Goal: Complete application form: Complete application form

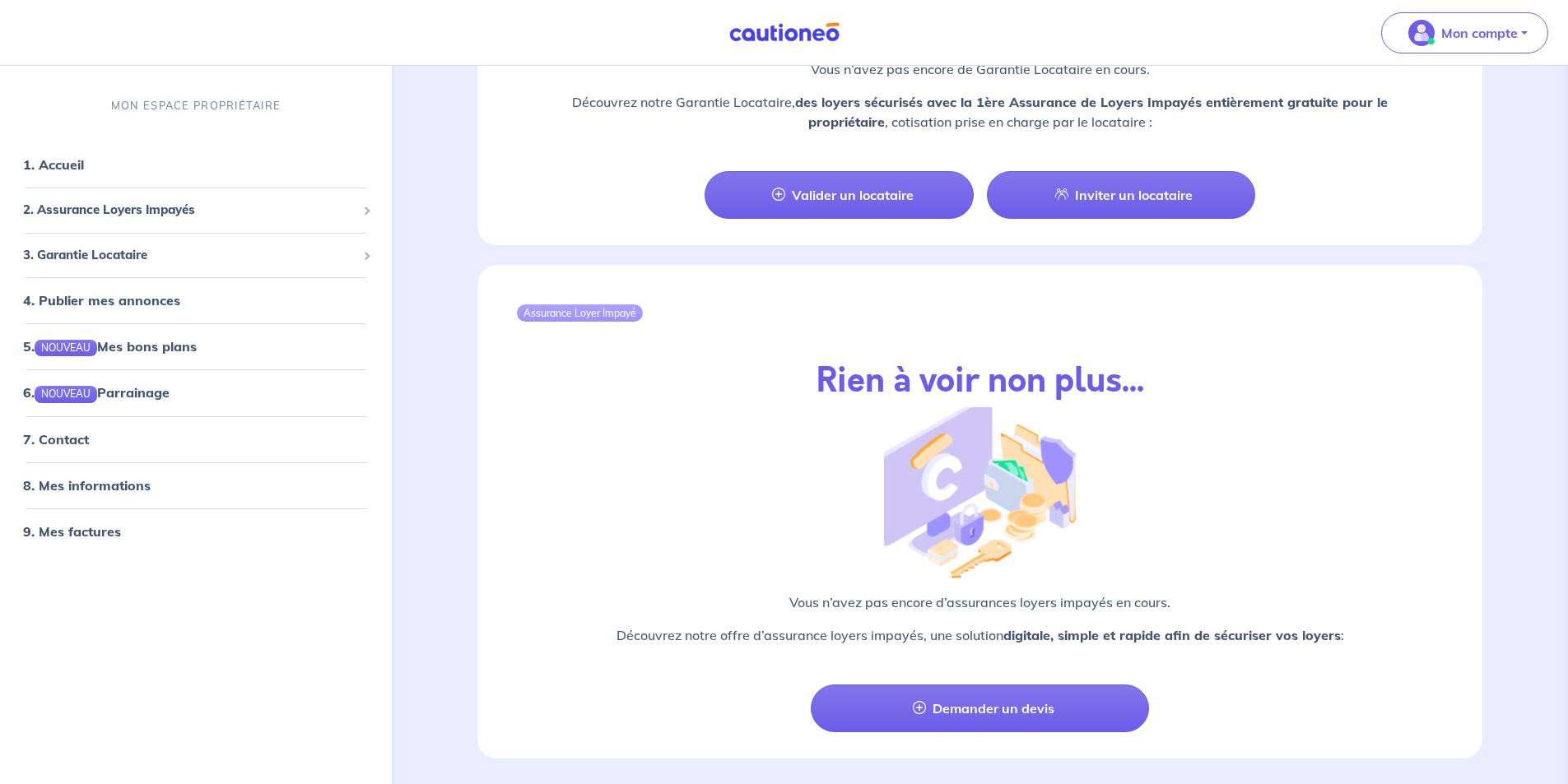
scroll to position [1633, 0]
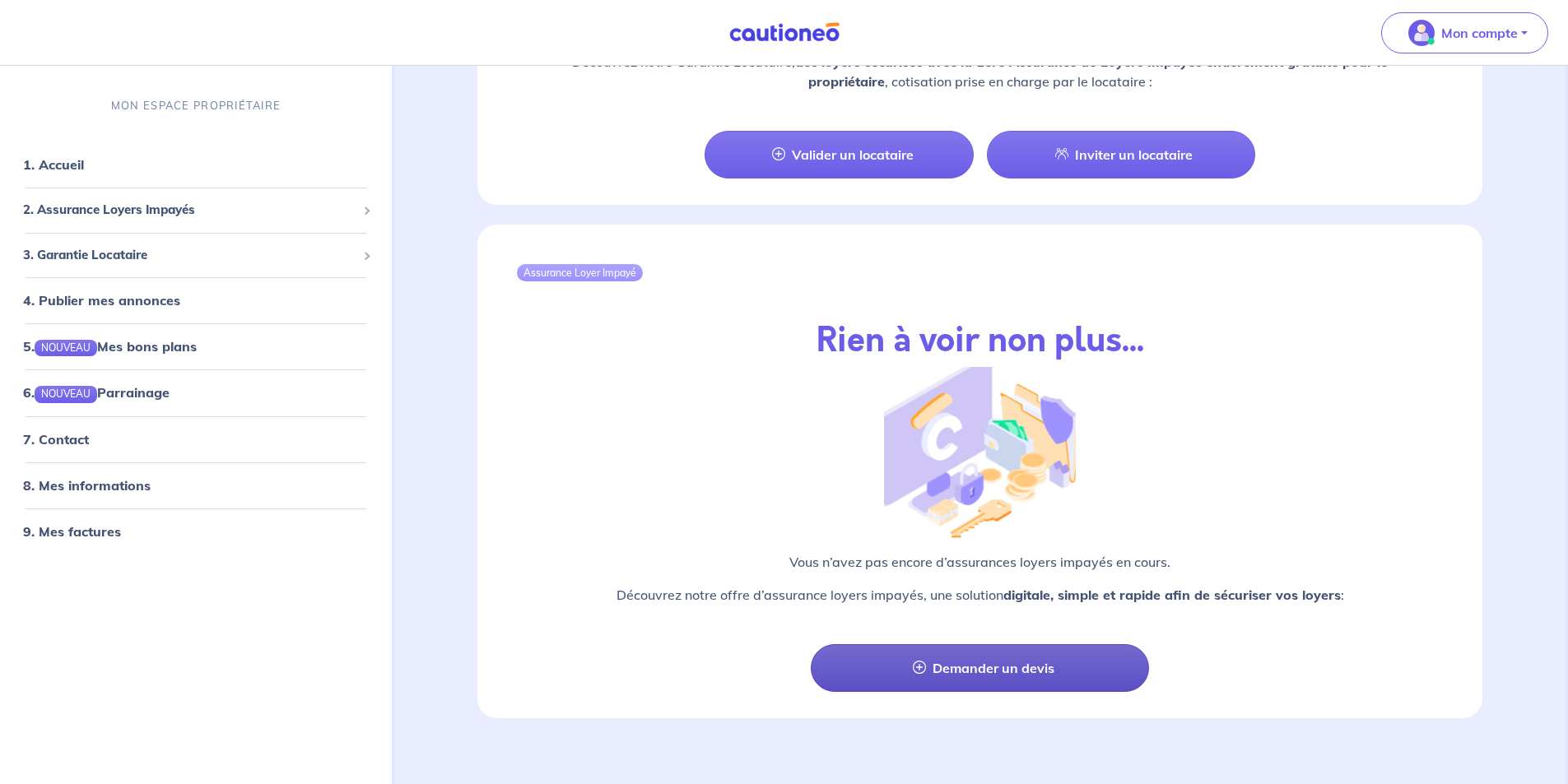
click at [946, 645] on link "Demander un devis" at bounding box center [979, 668] width 338 height 48
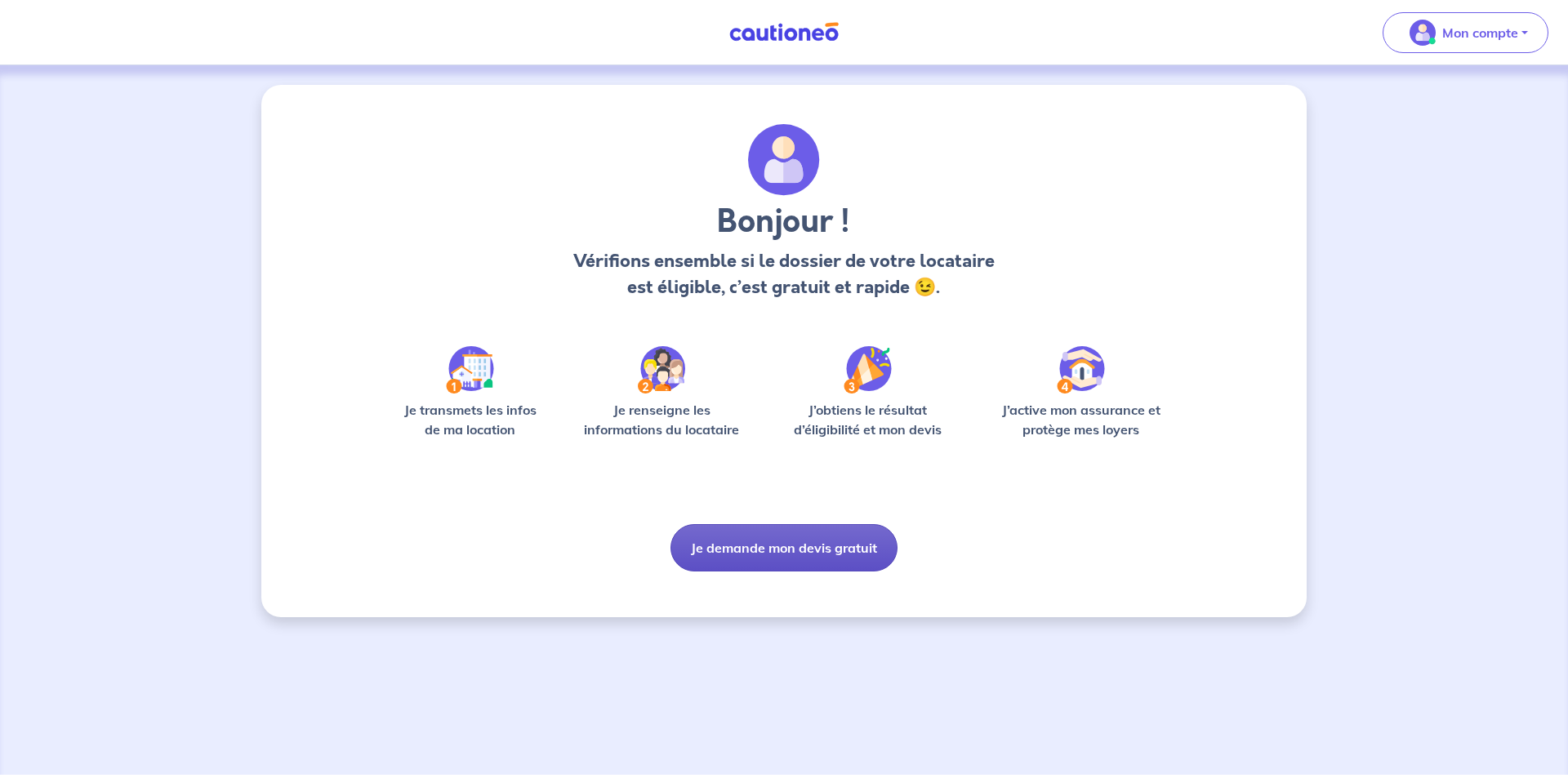
click at [792, 560] on button "Je demande mon devis gratuit" at bounding box center [784, 548] width 227 height 48
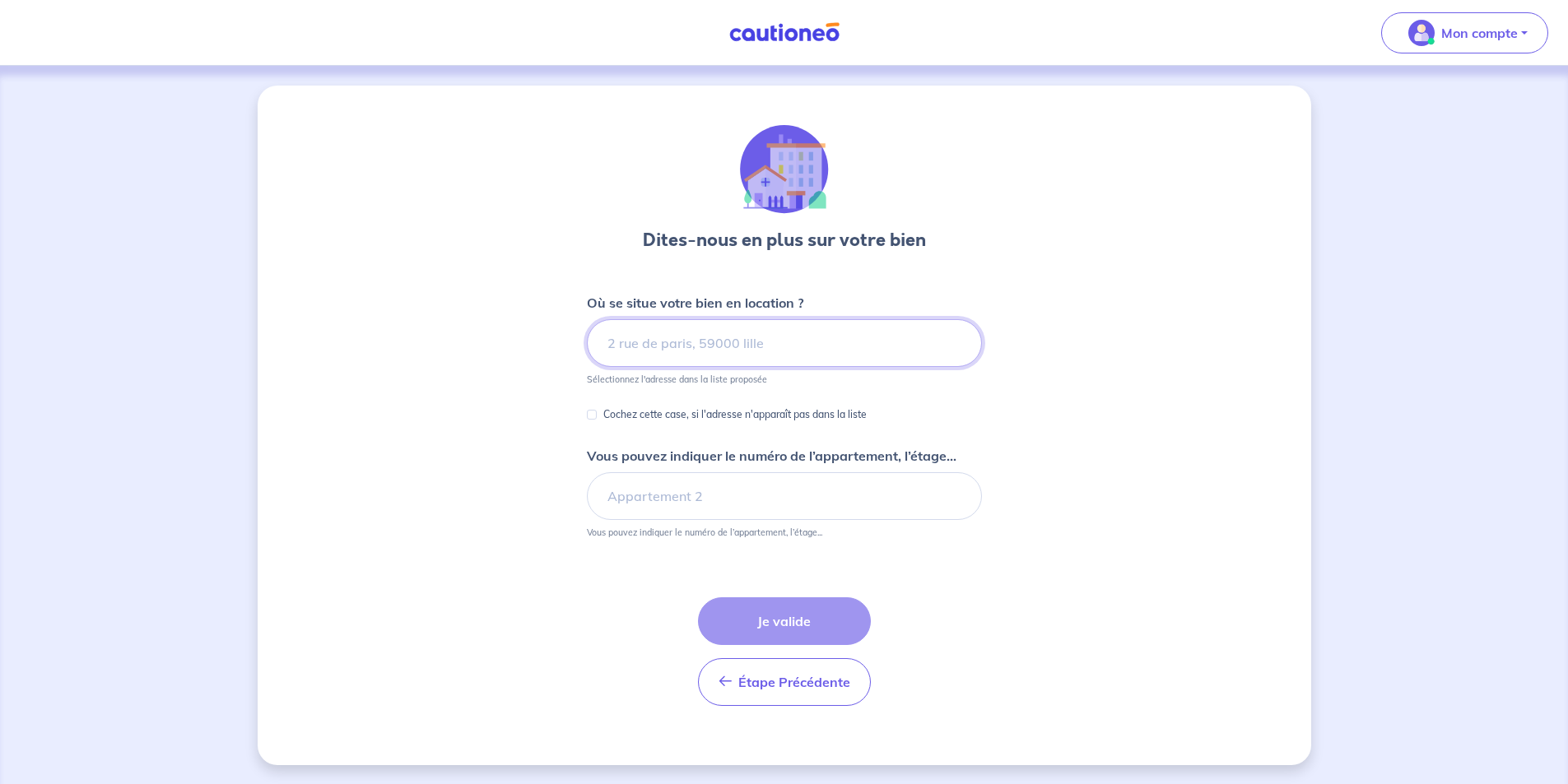
click at [703, 331] on input at bounding box center [784, 343] width 395 height 48
click at [698, 343] on input at bounding box center [784, 343] width 395 height 48
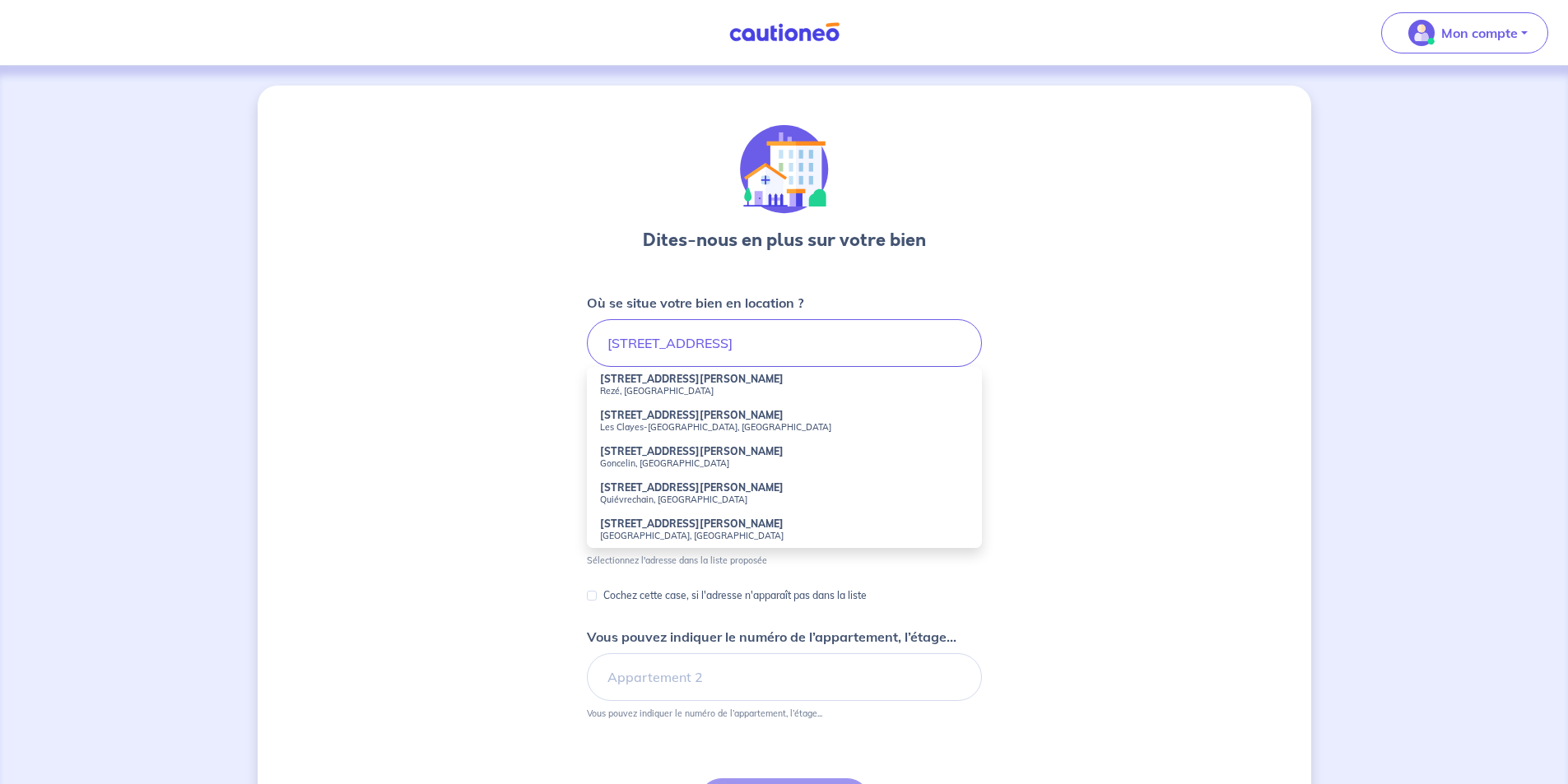
click at [698, 390] on small "Rezé, [GEOGRAPHIC_DATA]" at bounding box center [784, 391] width 368 height 11
type input "[STREET_ADDRESS][PERSON_NAME]"
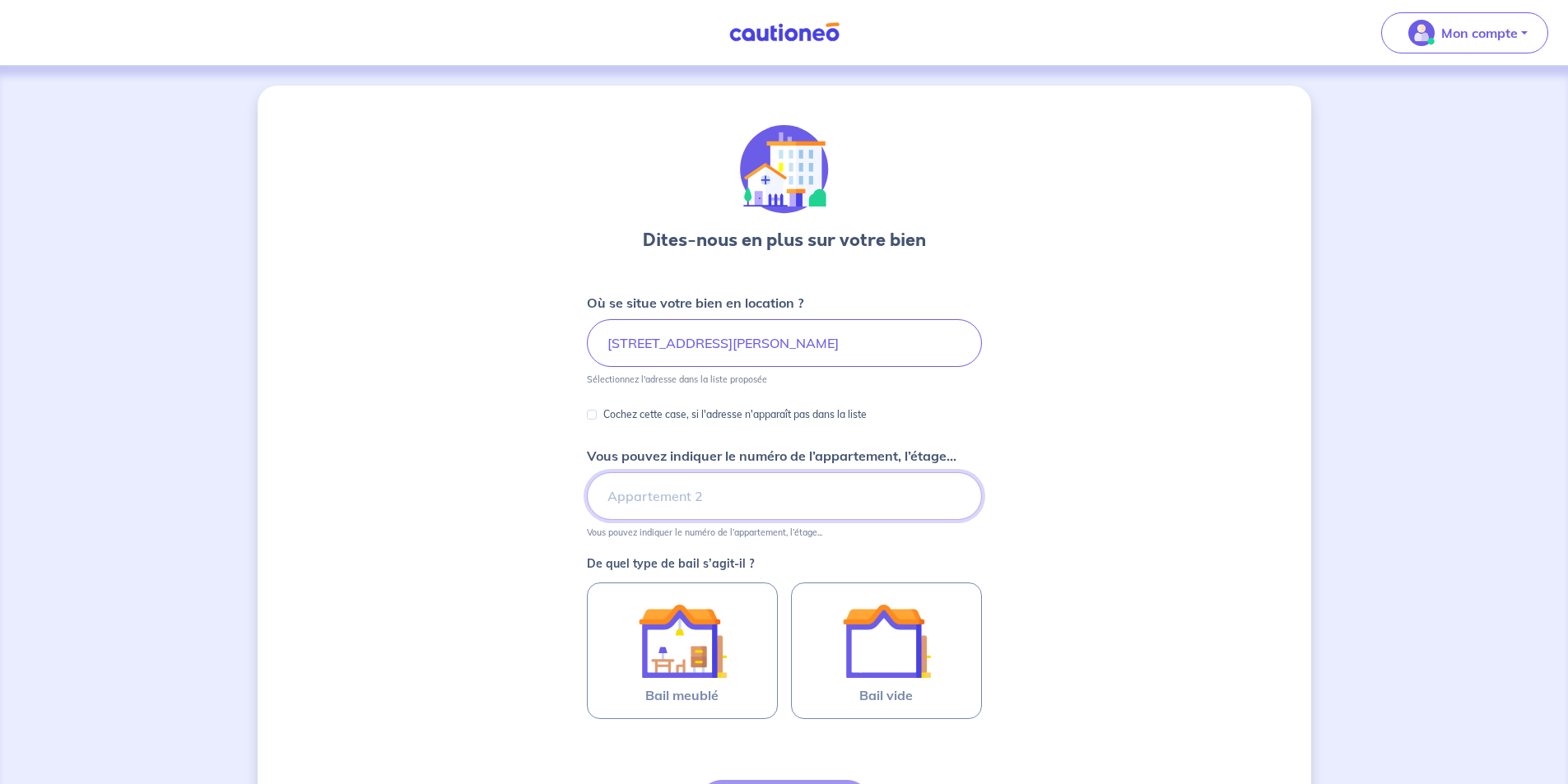
click at [675, 501] on input "Vous pouvez indiquer le numéro de l’appartement, l’étage..." at bounding box center [784, 496] width 395 height 48
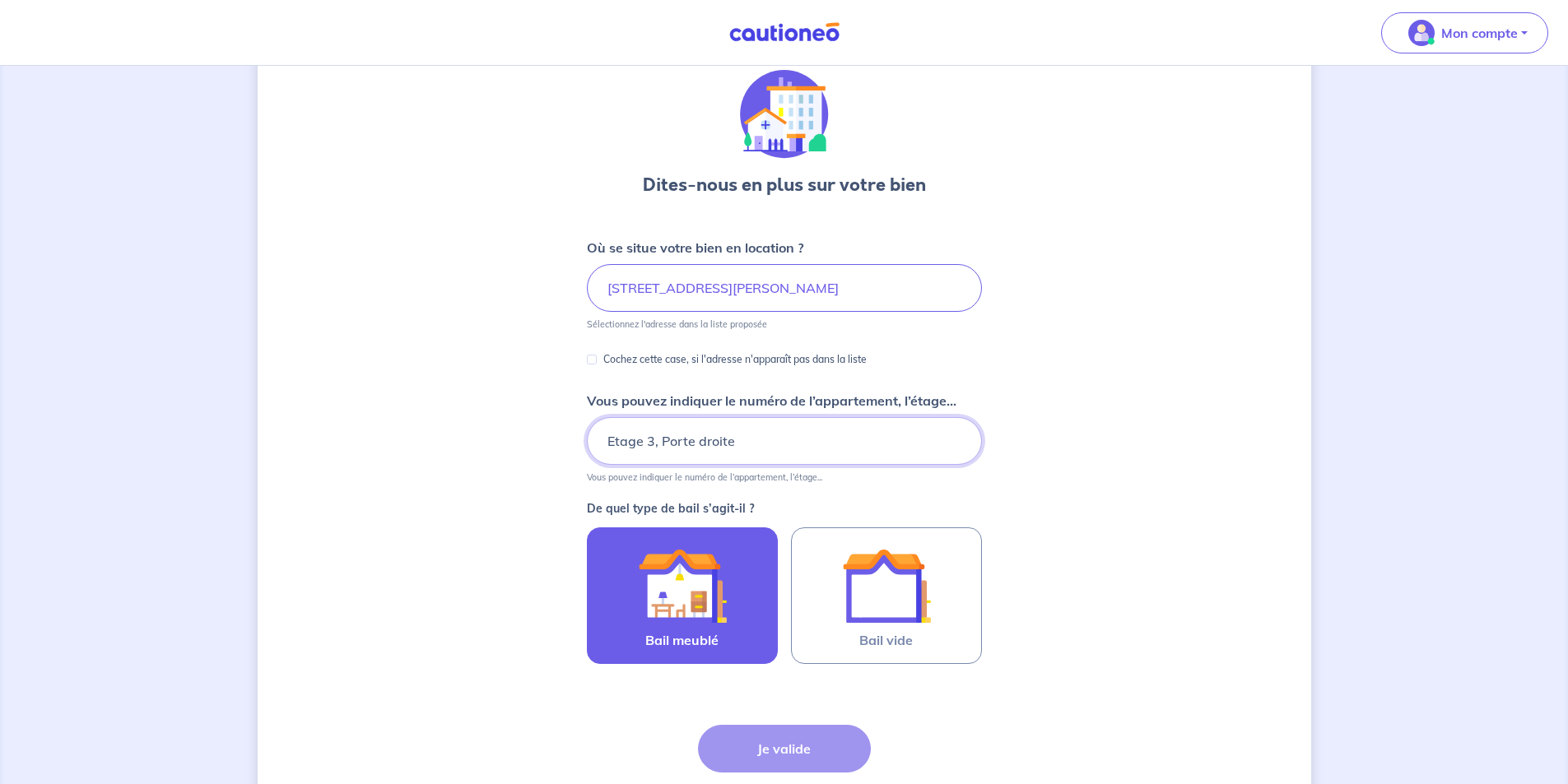
type input "Etage 3, Porte droite"
click at [692, 597] on img at bounding box center [682, 586] width 89 height 89
click at [0, 0] on input "Bail meublé" at bounding box center [0, 0] width 0 height 0
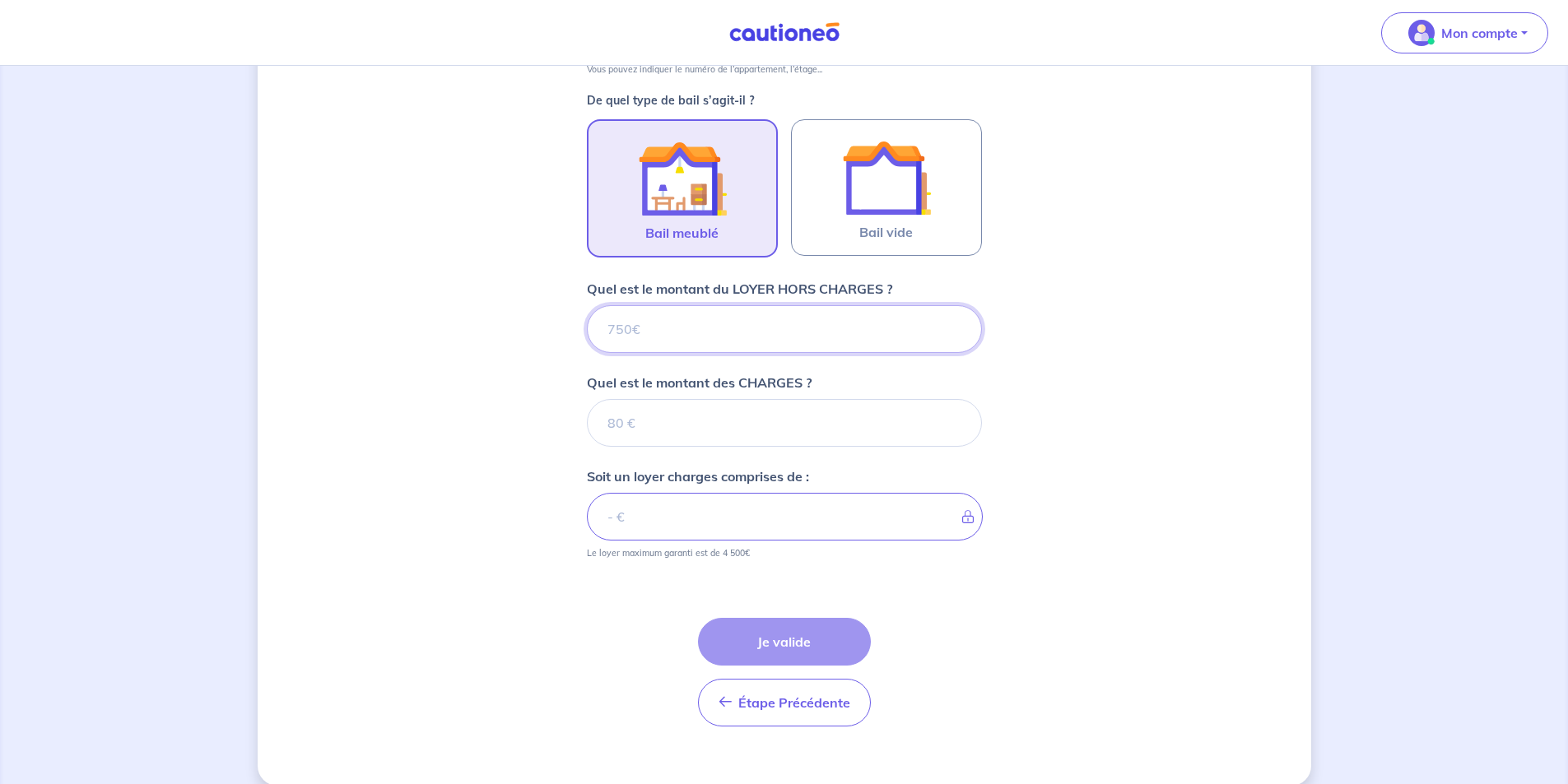
scroll to position [485, 0]
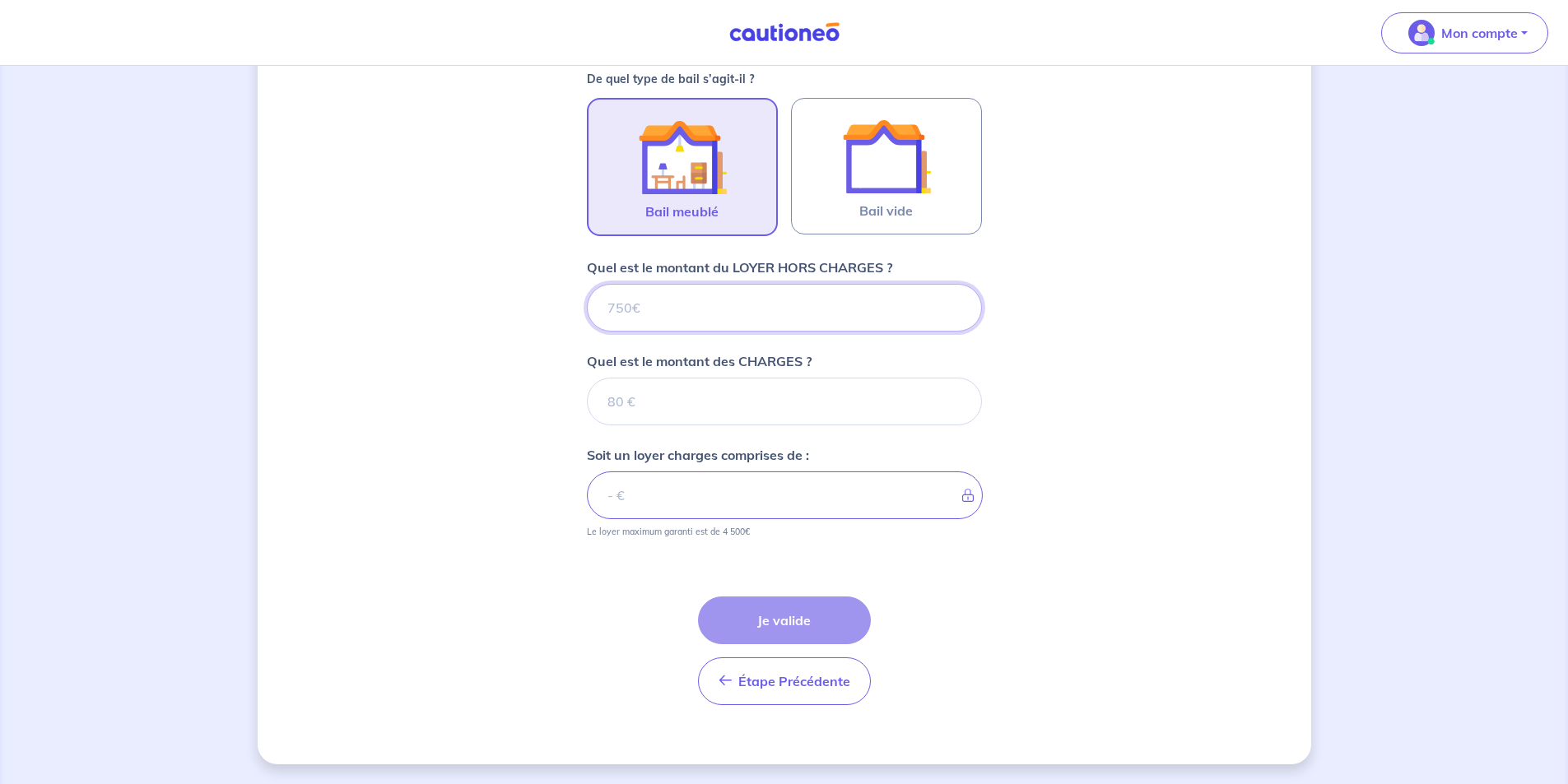
click at [721, 312] on input "Quel est le montant du LOYER HORS CHARGES ?" at bounding box center [784, 308] width 395 height 48
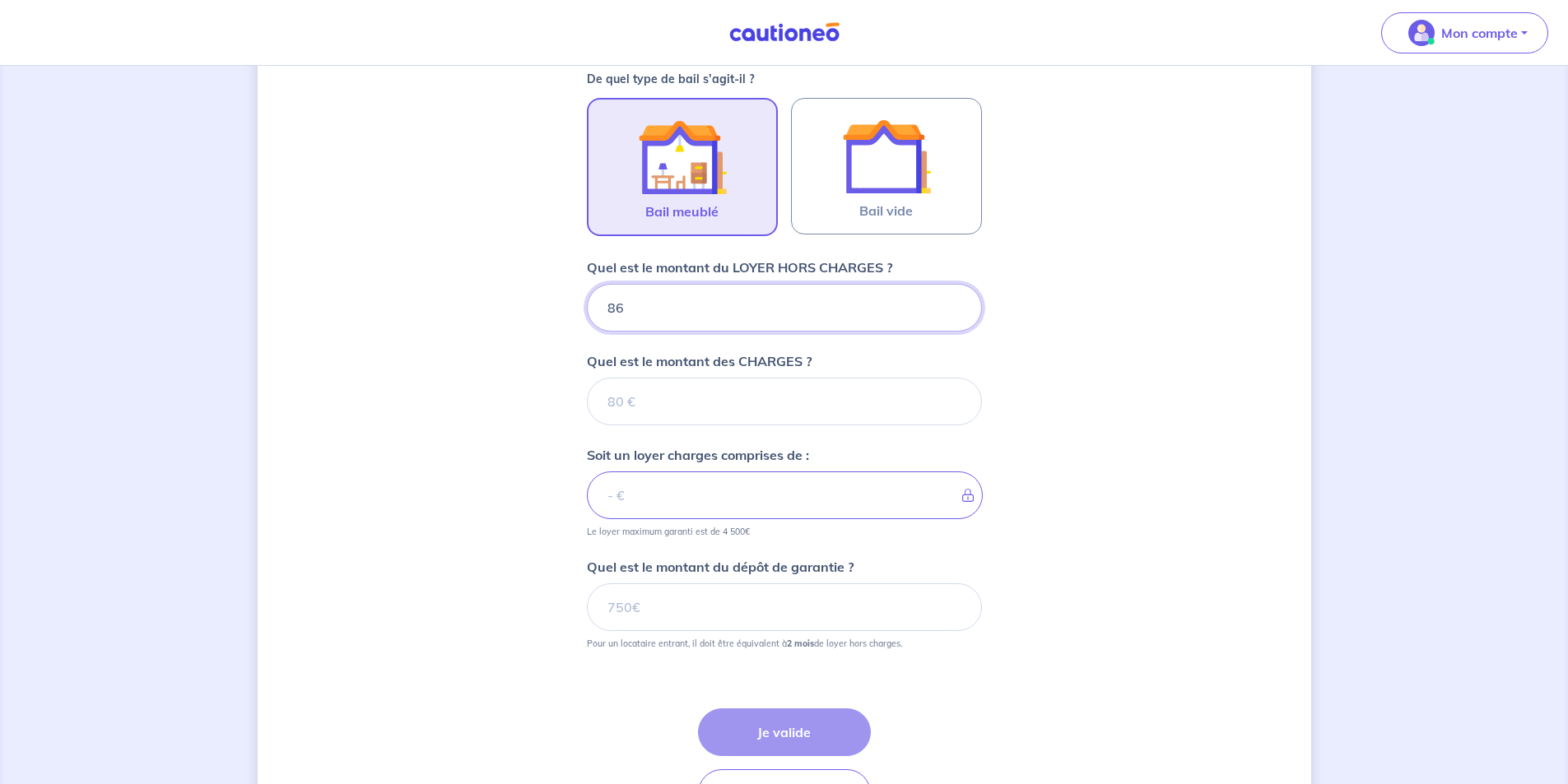
type input "860"
click at [709, 406] on input "Quel est le montant des CHARGES ?" at bounding box center [784, 402] width 395 height 48
type input "40"
type input "900"
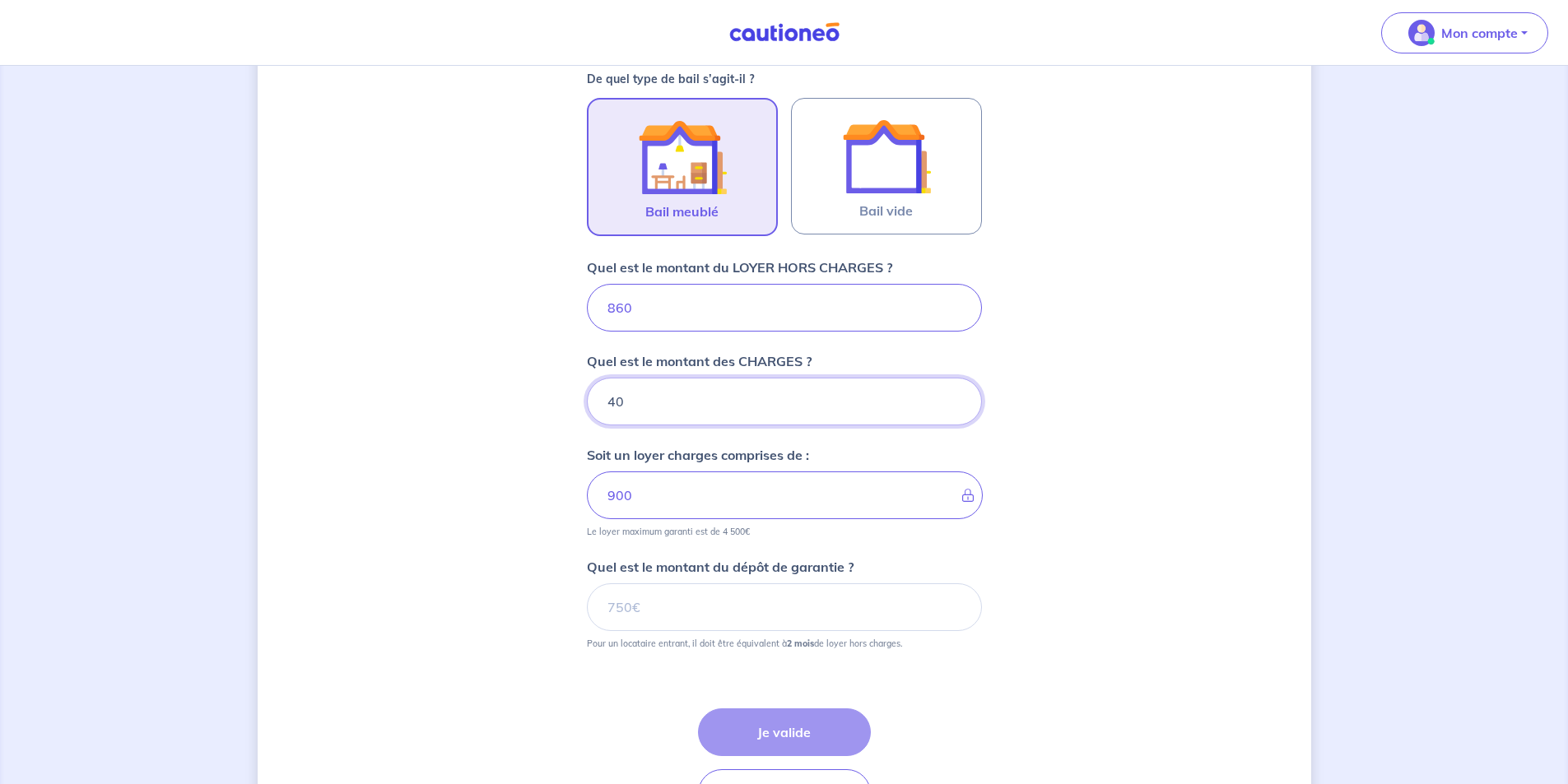
type input "40"
click at [508, 524] on div "Dites-nous en plus sur votre bien Où se situe votre bien en location ? [STREET_…" at bounding box center [784, 239] width 1053 height 1276
click at [626, 608] on input "Quel est le montant du dépôt de garantie ?" at bounding box center [784, 607] width 395 height 48
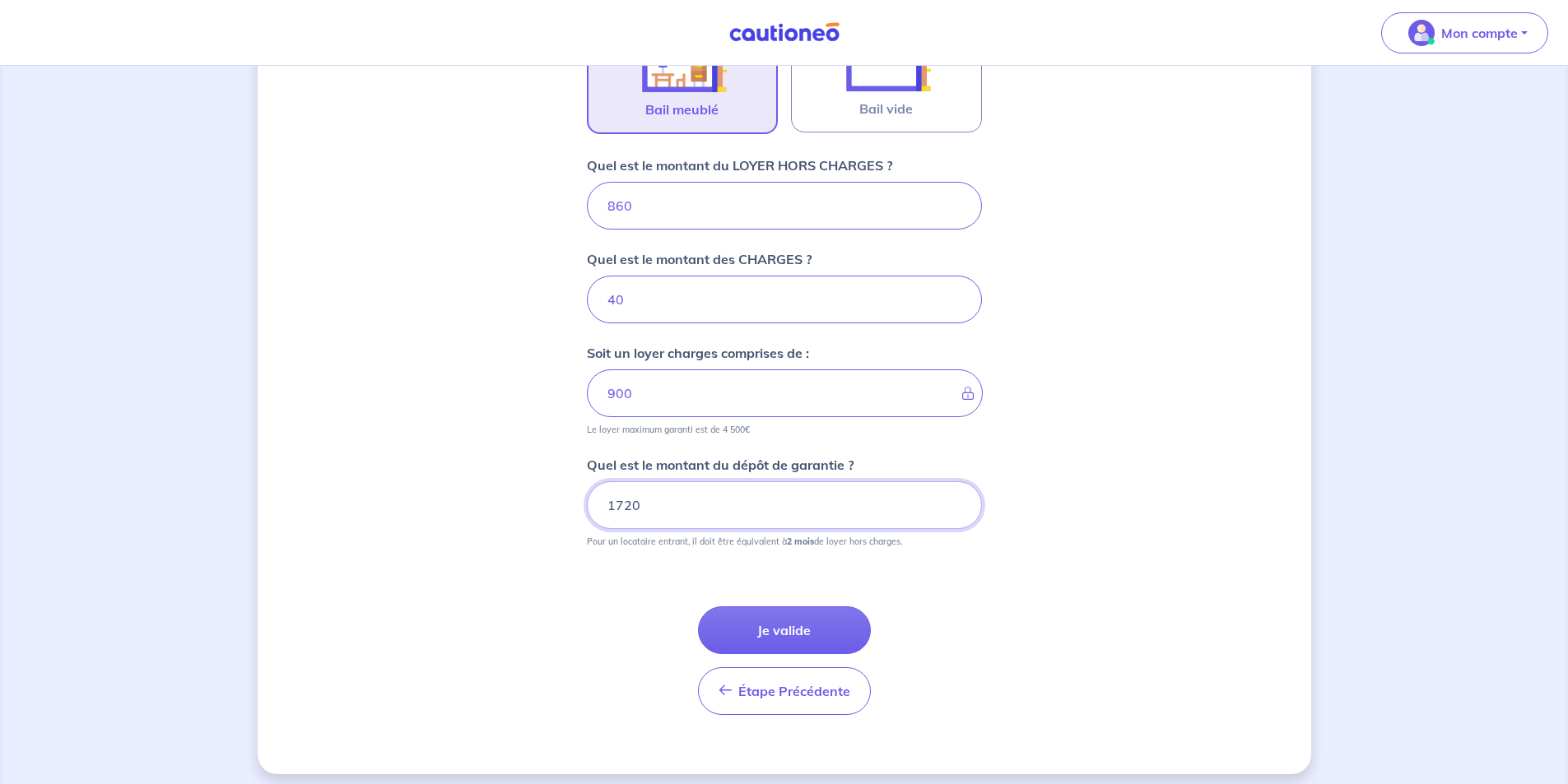
scroll to position [597, 0]
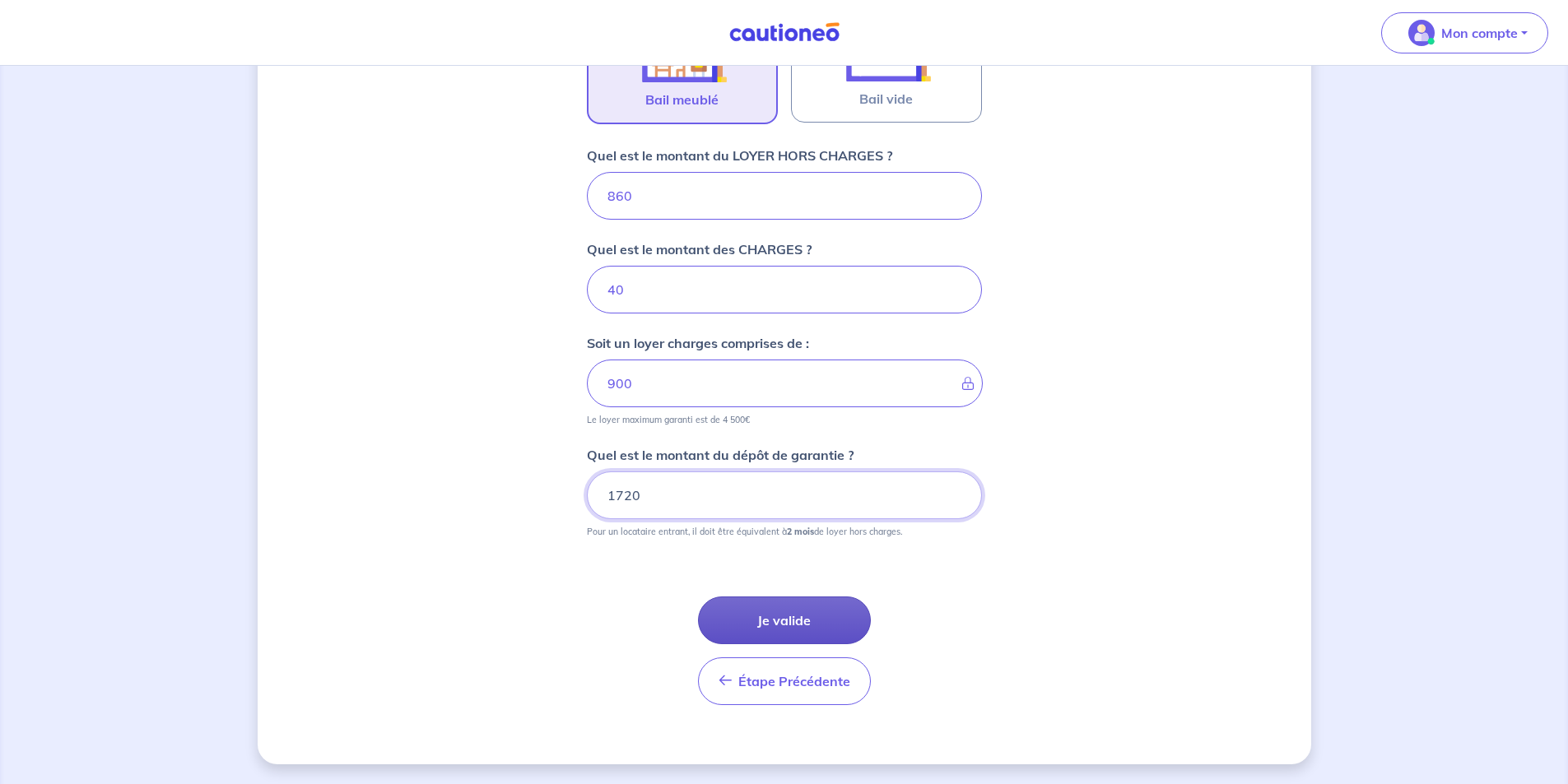
type input "1720"
click at [755, 622] on button "Je valide" at bounding box center [784, 621] width 173 height 48
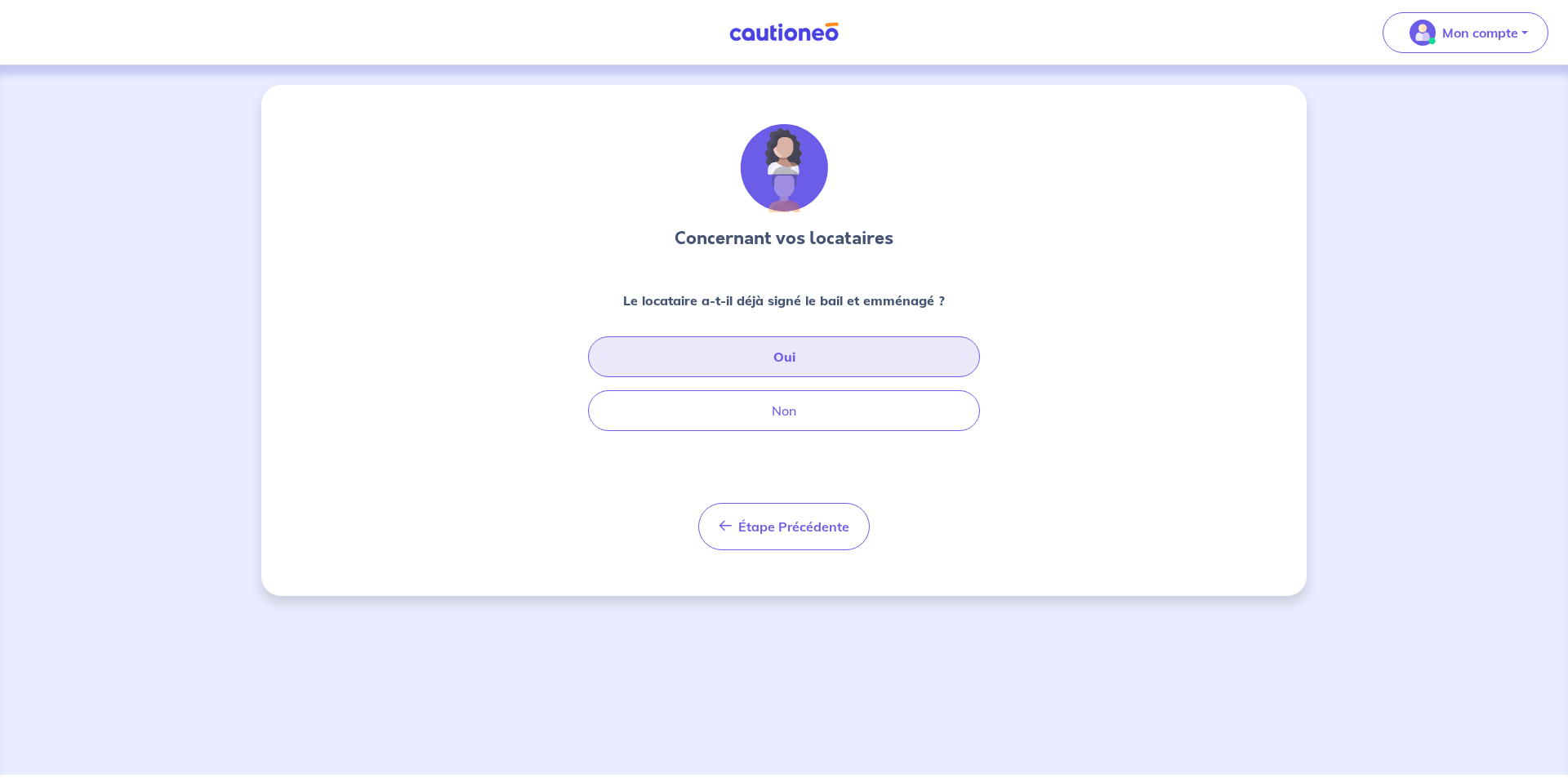
click at [784, 364] on button "Oui" at bounding box center [784, 356] width 392 height 40
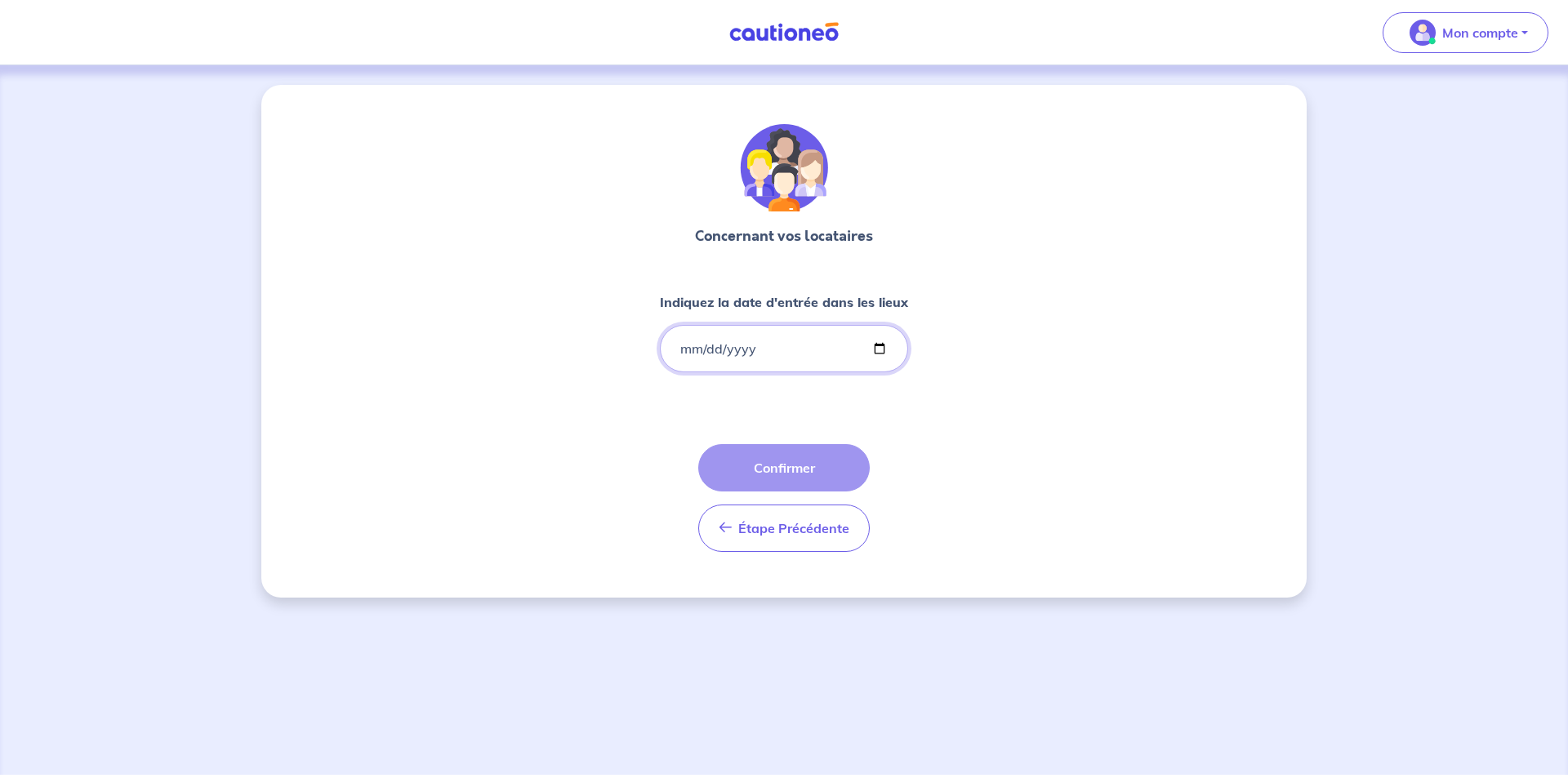
click at [881, 346] on input "Indiquez la date d'entrée dans les lieux" at bounding box center [784, 349] width 248 height 48
click at [775, 352] on input "Indiquez la date d'entrée dans les lieux" at bounding box center [784, 349] width 248 height 48
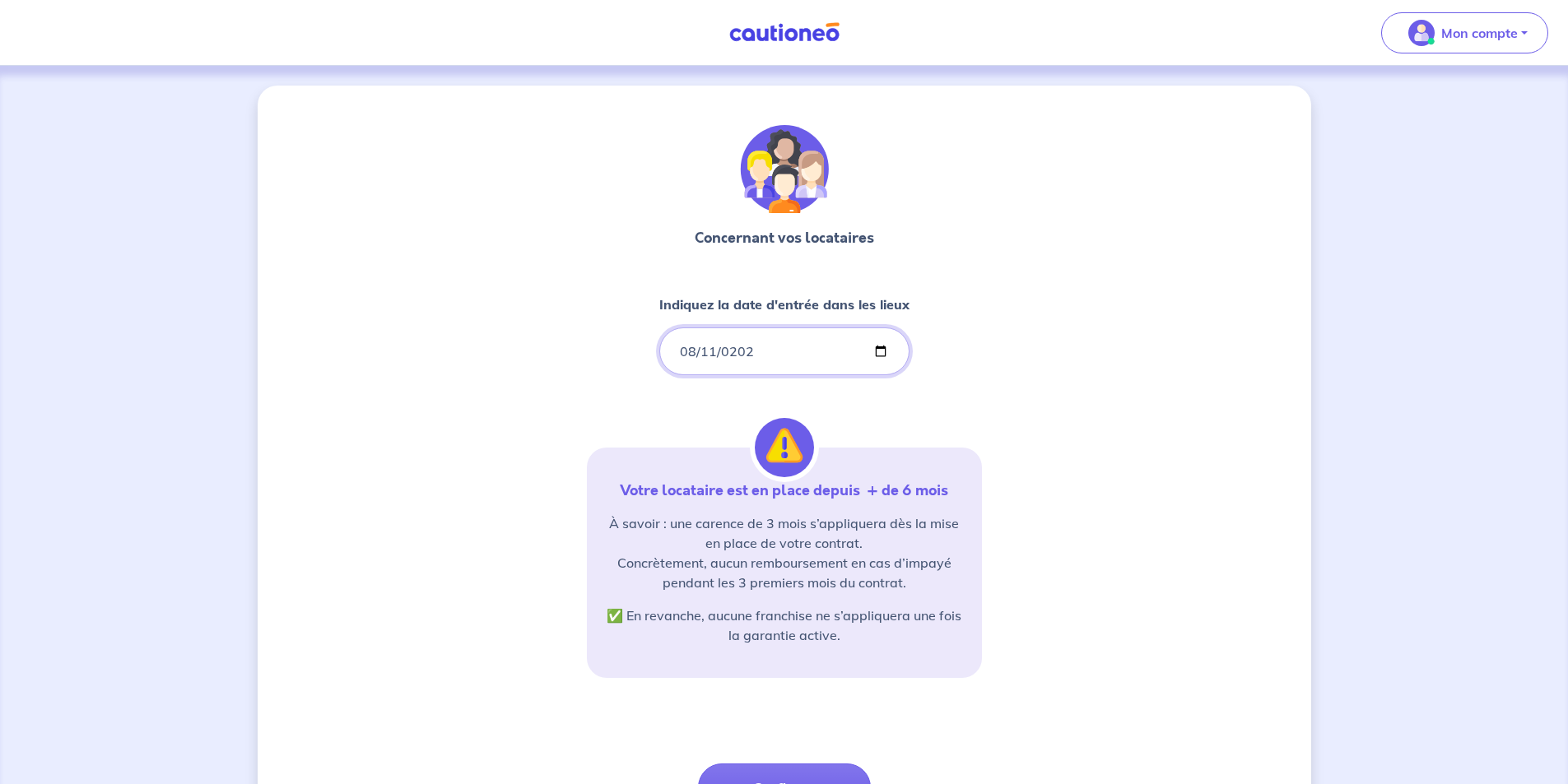
type input "[DATE]"
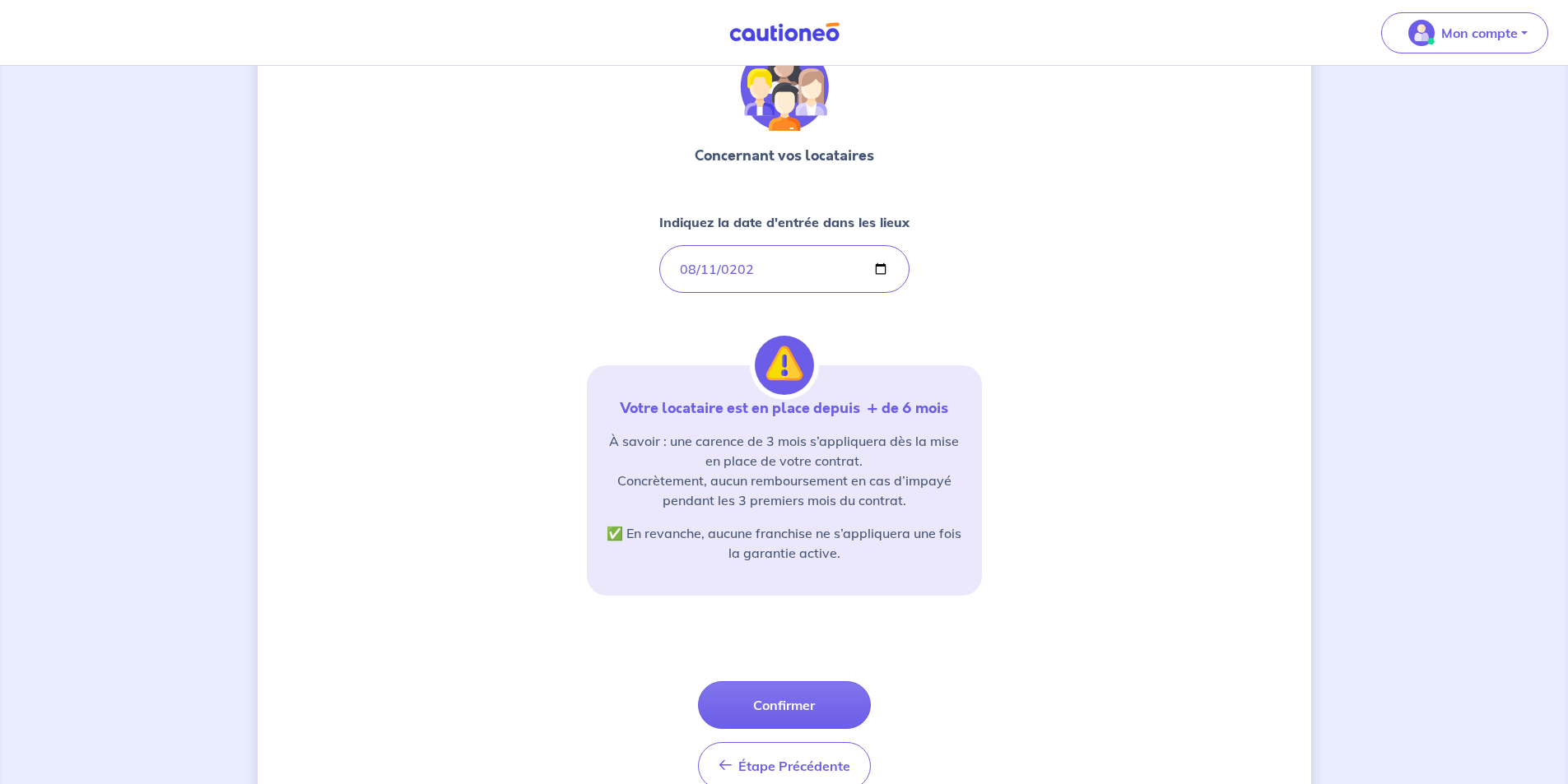
click at [1103, 470] on div "Concernant vos locataires Indiquez la date d'entrée dans les lieux [DATE] Votre…" at bounding box center [784, 420] width 1053 height 833
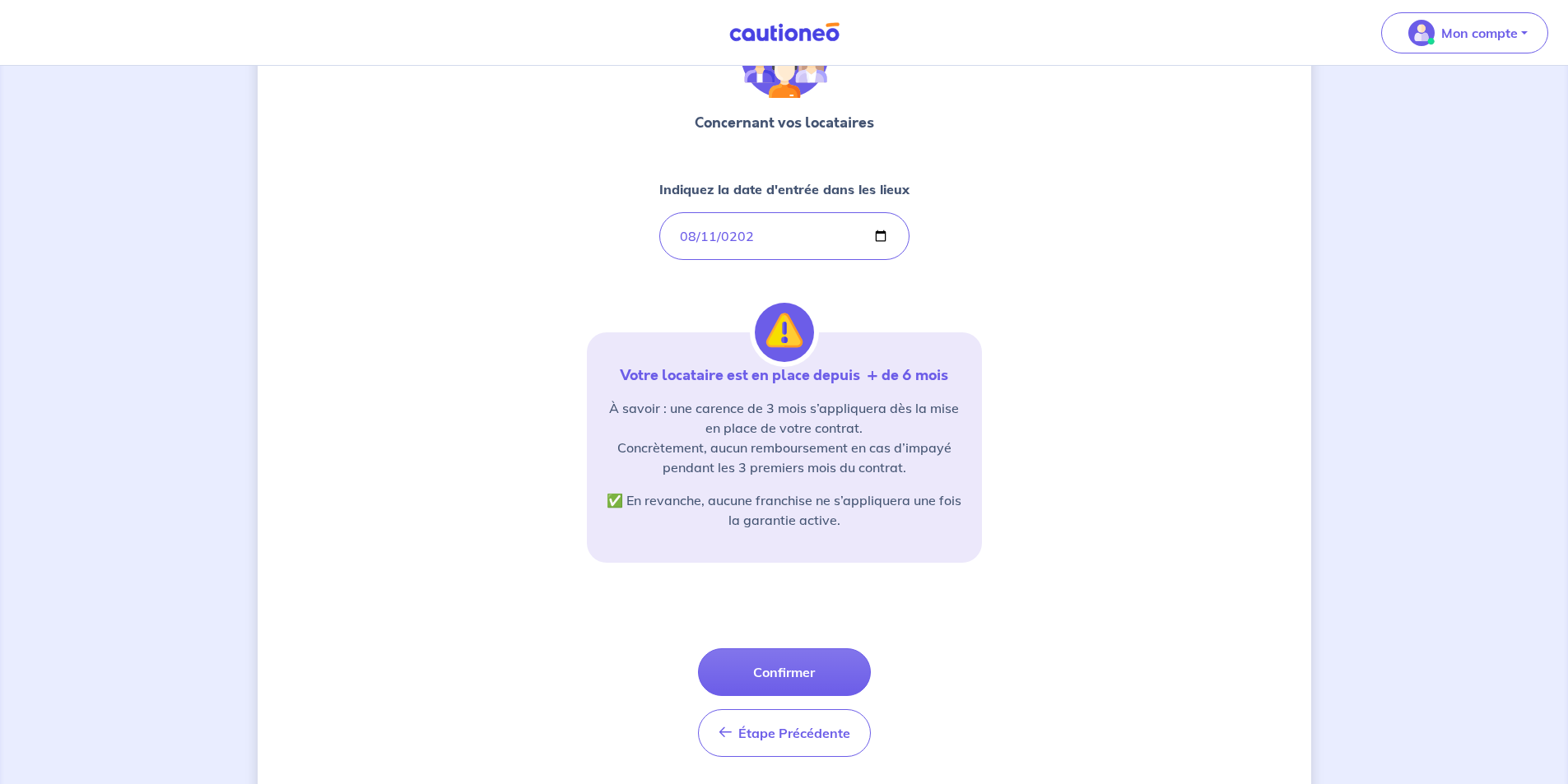
scroll to position [154, 0]
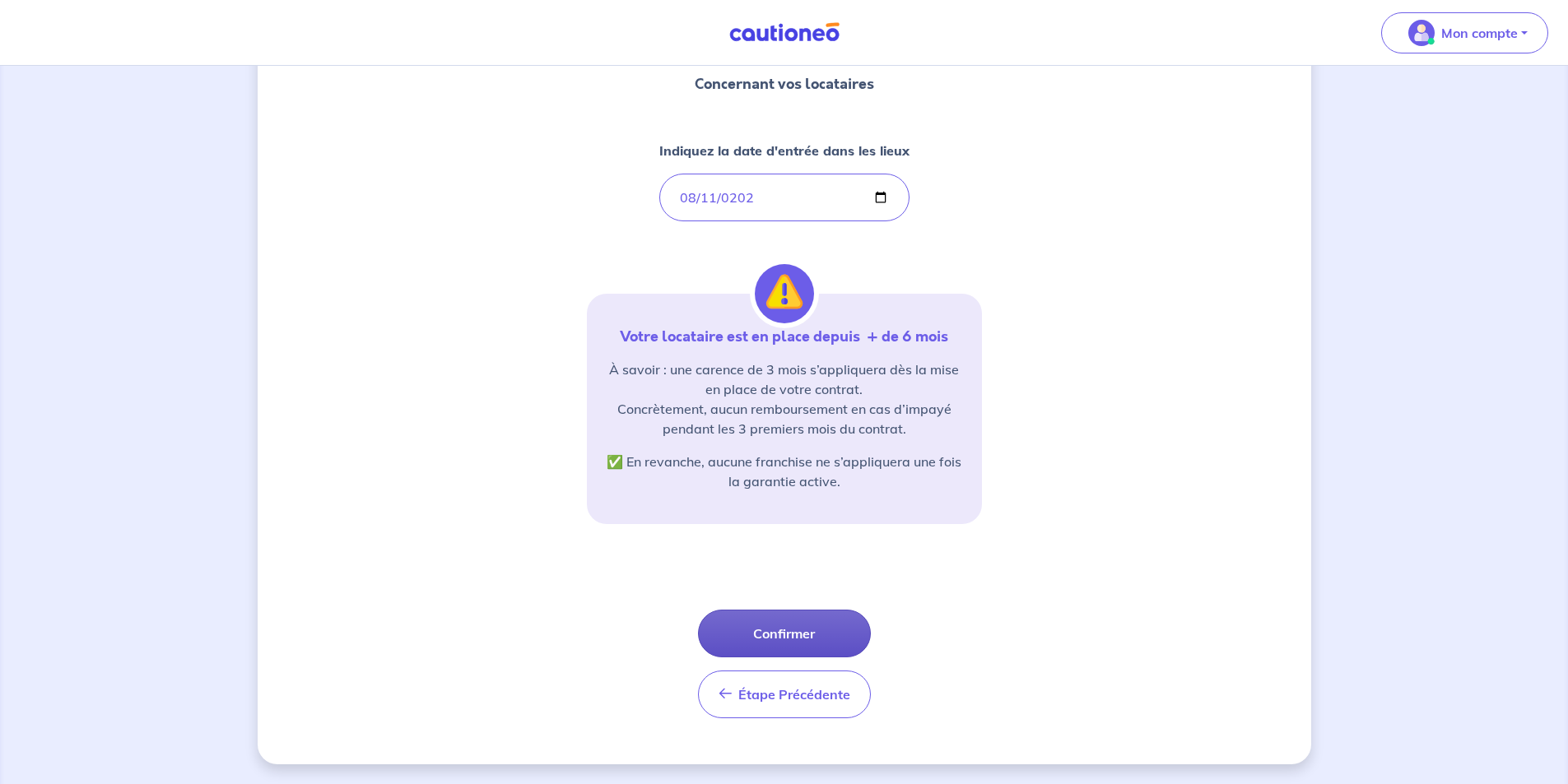
click at [825, 628] on button "Confirmer" at bounding box center [784, 634] width 173 height 48
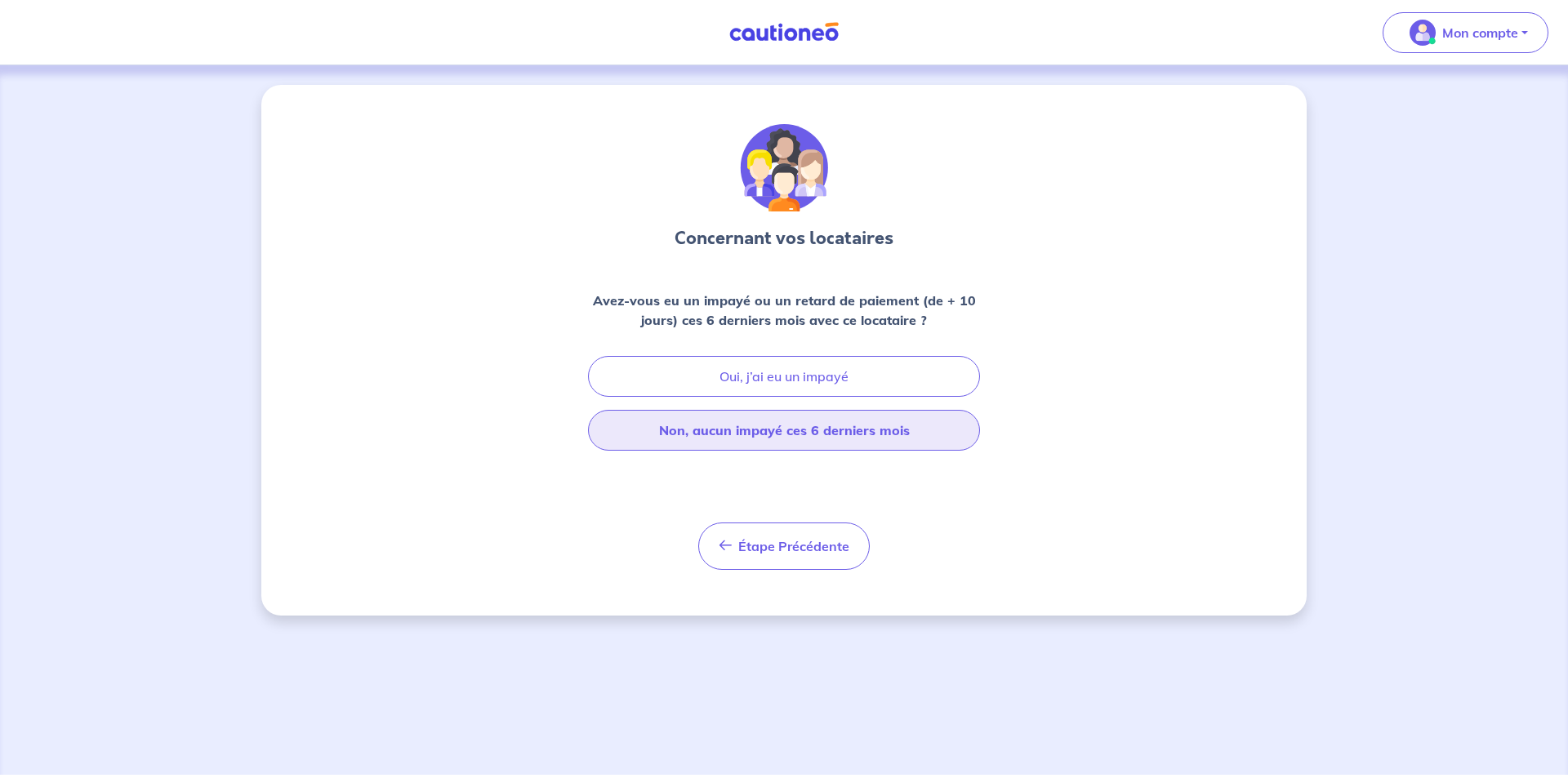
click at [706, 430] on button "Non, aucun impayé ces 6 derniers mois" at bounding box center [784, 430] width 392 height 40
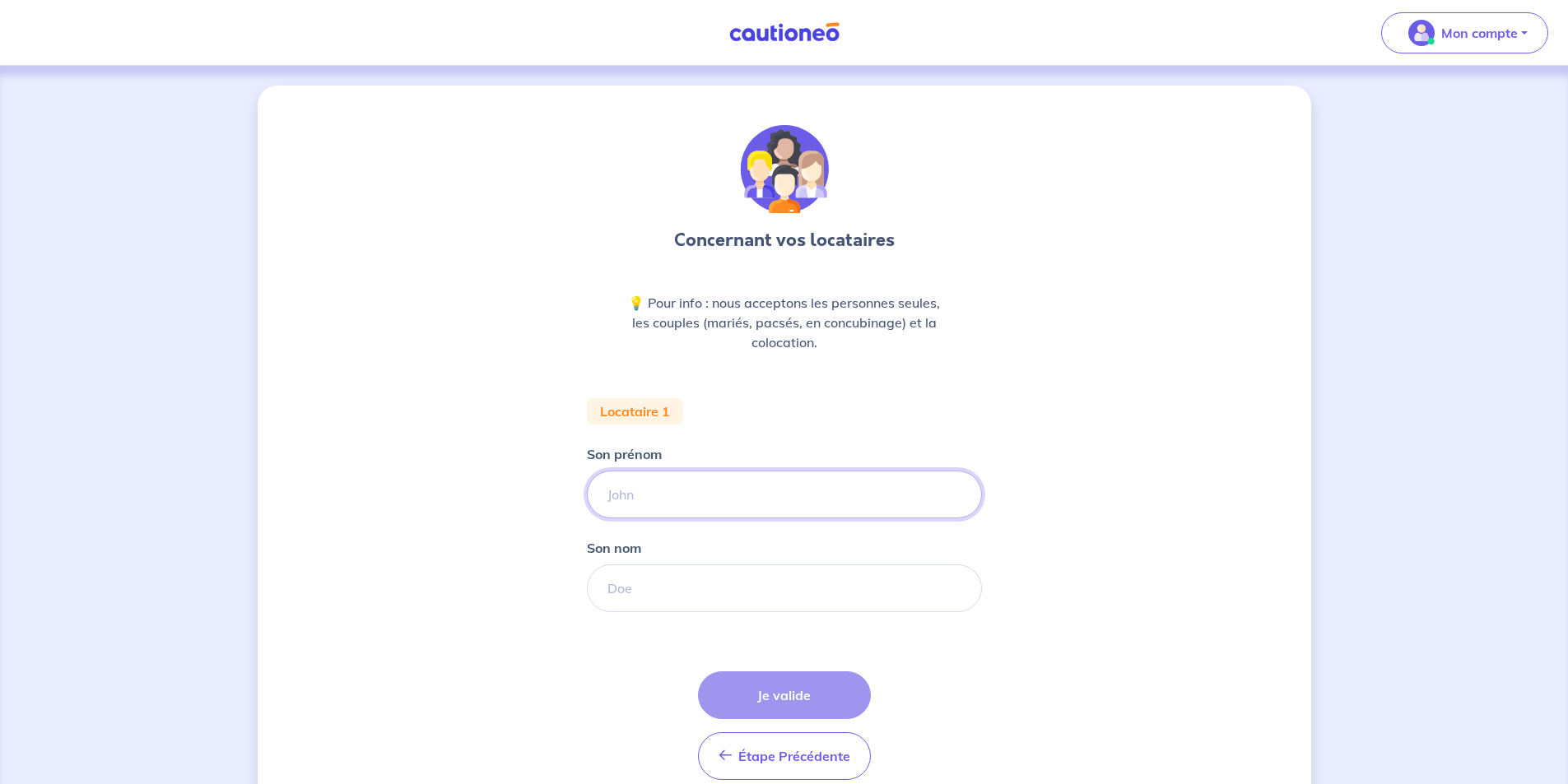
click at [675, 499] on input "Son prénom" at bounding box center [784, 495] width 395 height 48
type input "[PERSON_NAME]"
type input "a"
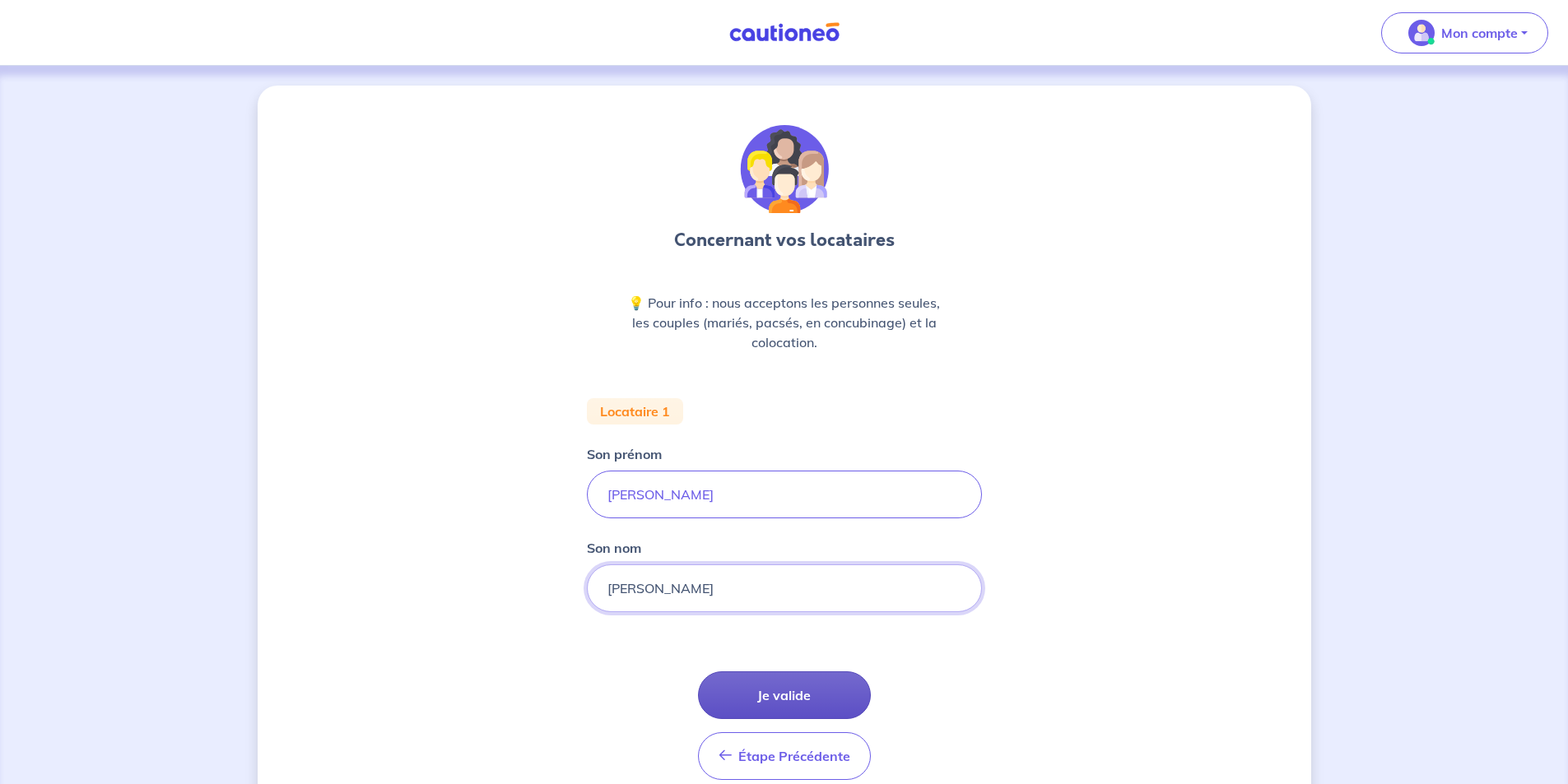
type input "[PERSON_NAME]"
click at [781, 701] on button "Je valide" at bounding box center [784, 695] width 173 height 48
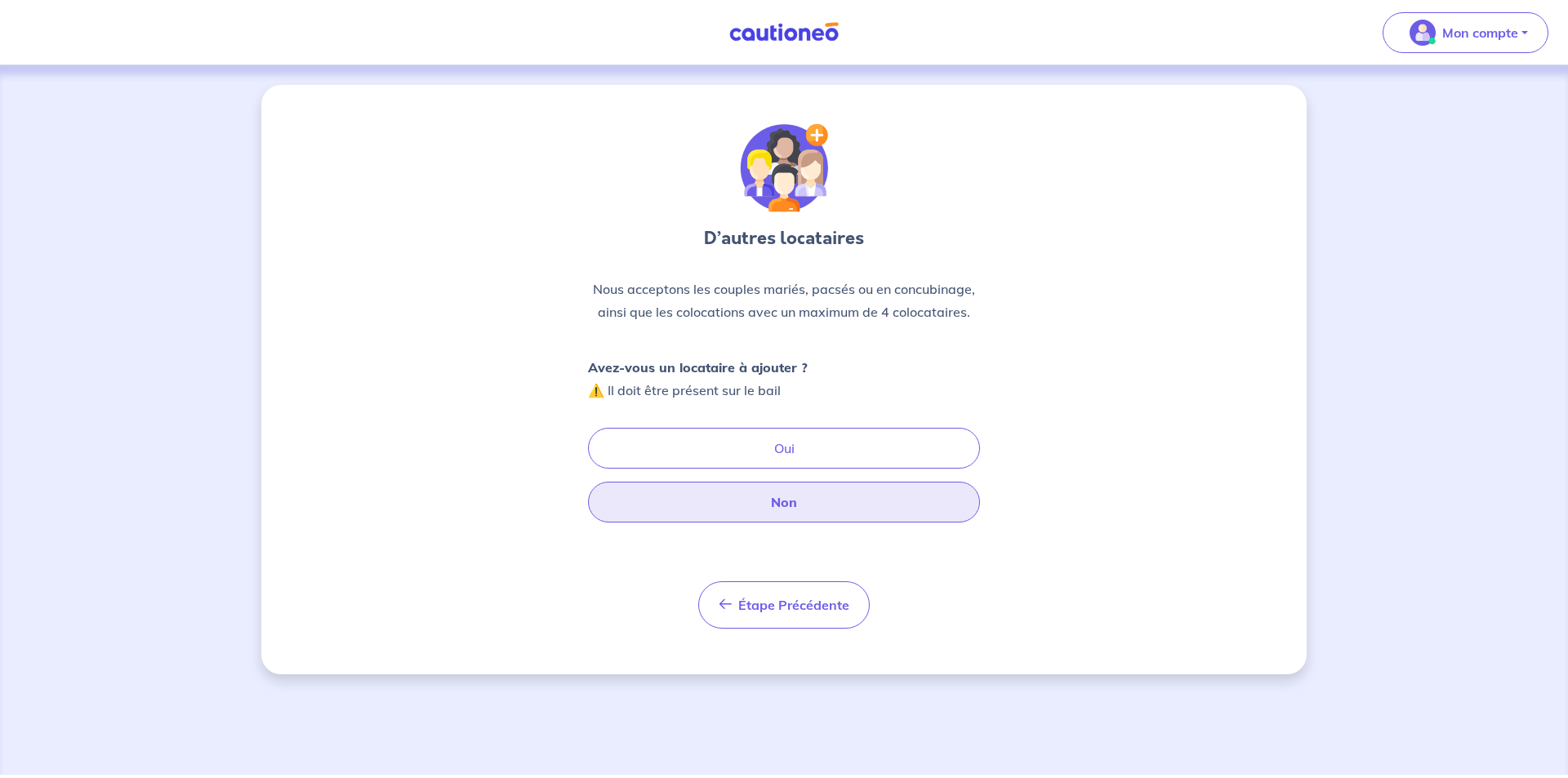
click at [832, 497] on button "Non" at bounding box center [784, 502] width 392 height 40
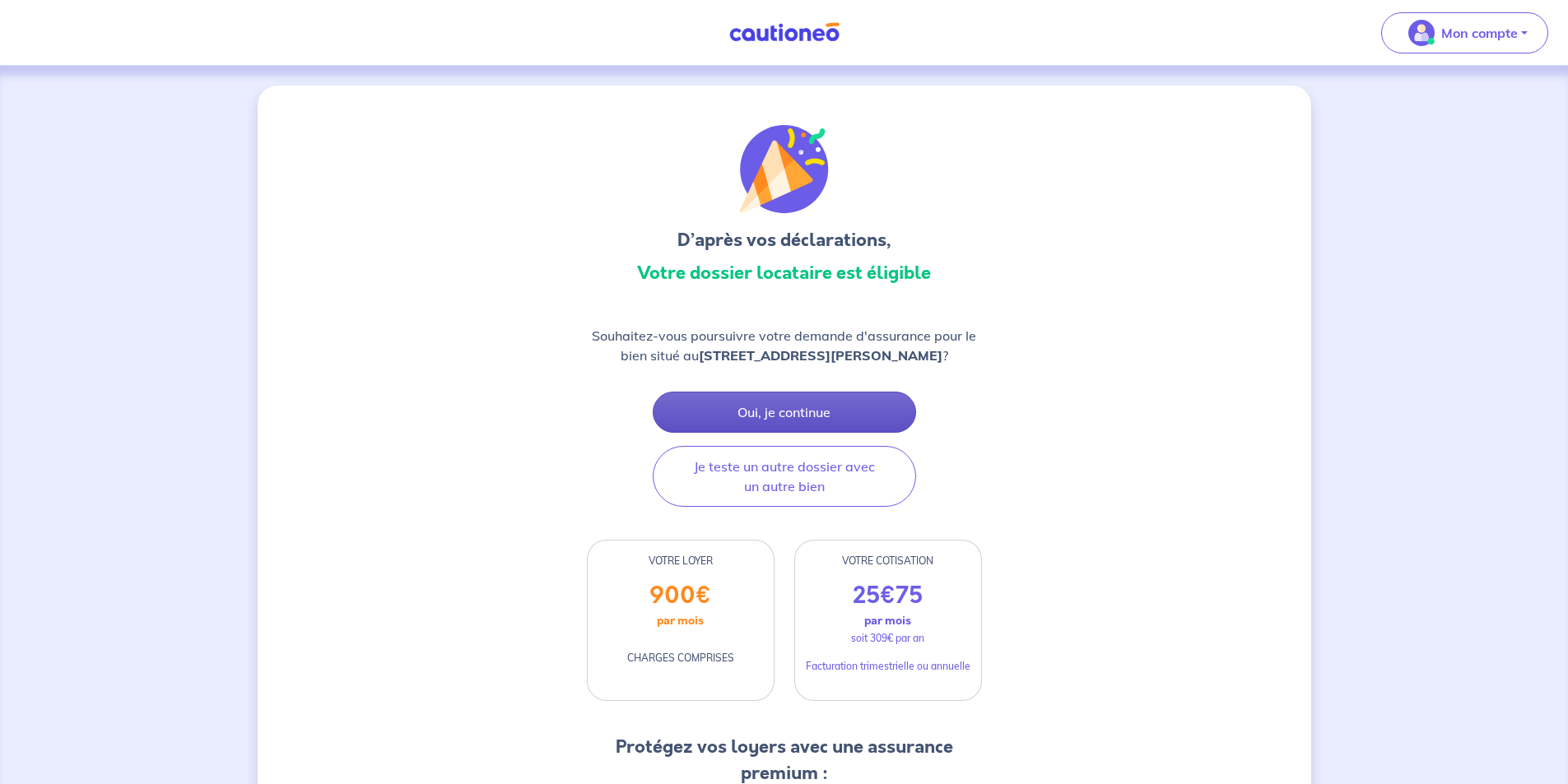
click at [811, 406] on button "Oui, je continue" at bounding box center [784, 412] width 264 height 41
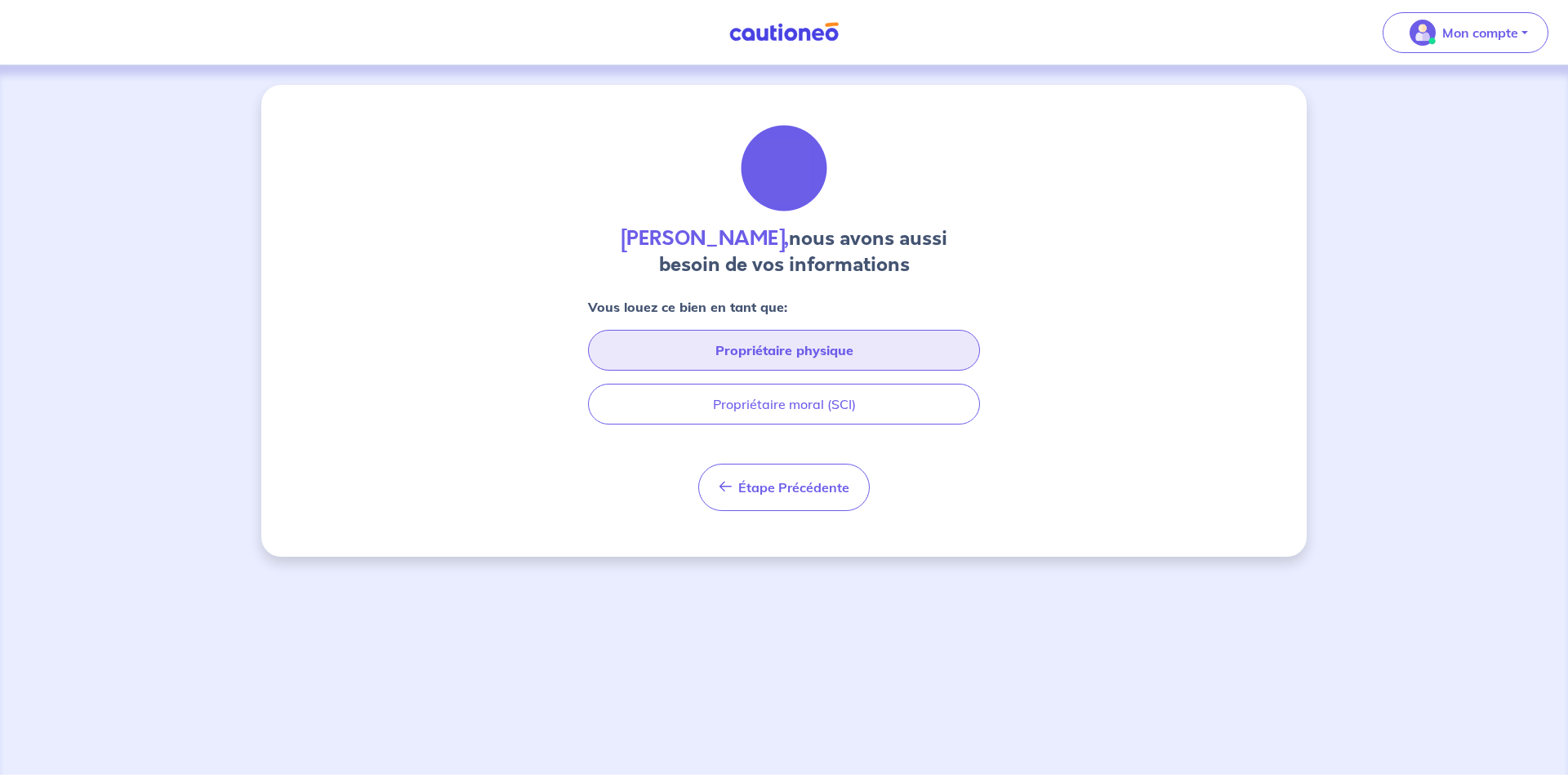
click at [712, 349] on button "Propriétaire physique" at bounding box center [784, 350] width 392 height 40
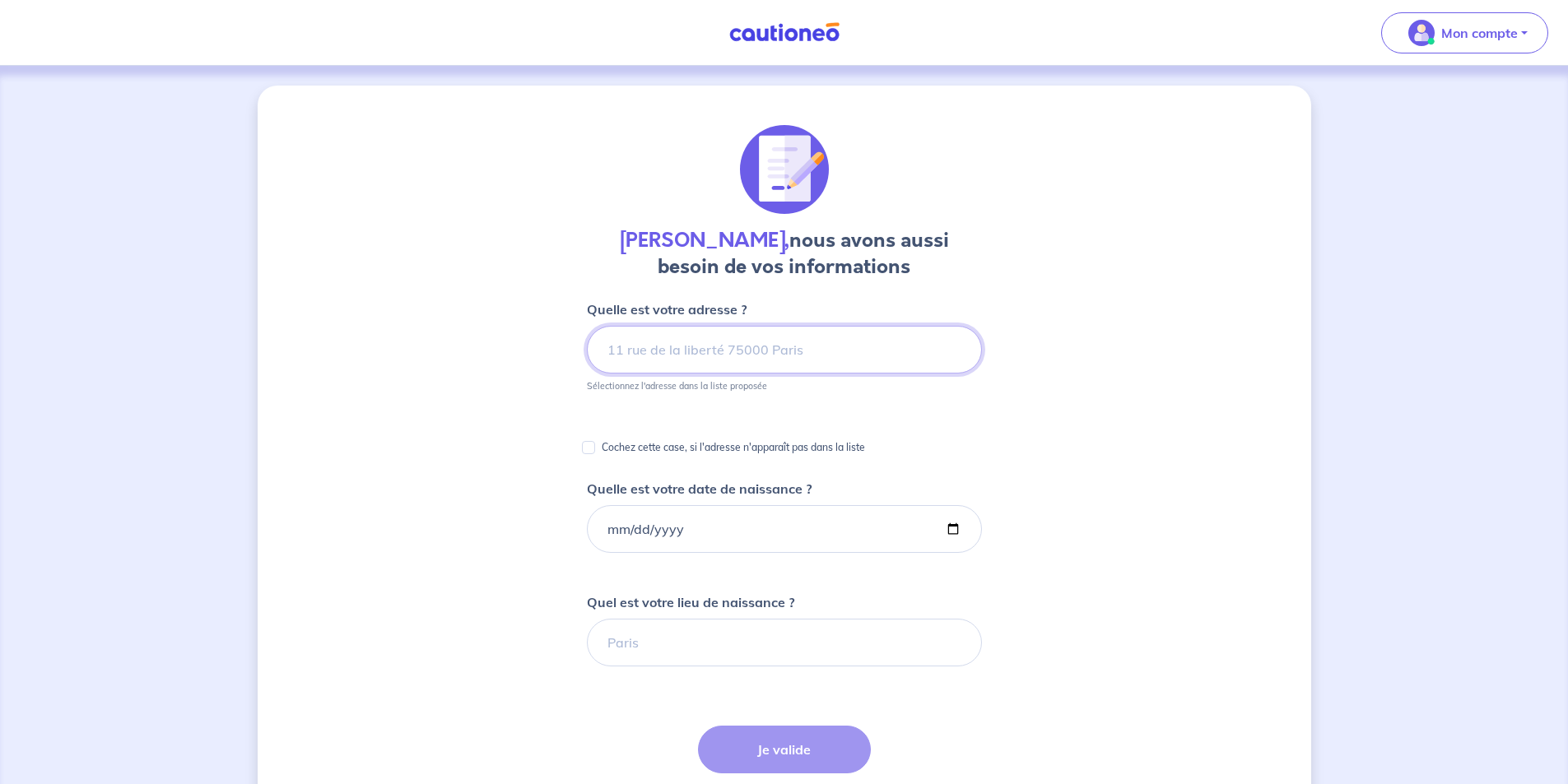
click at [678, 343] on input at bounding box center [784, 350] width 395 height 48
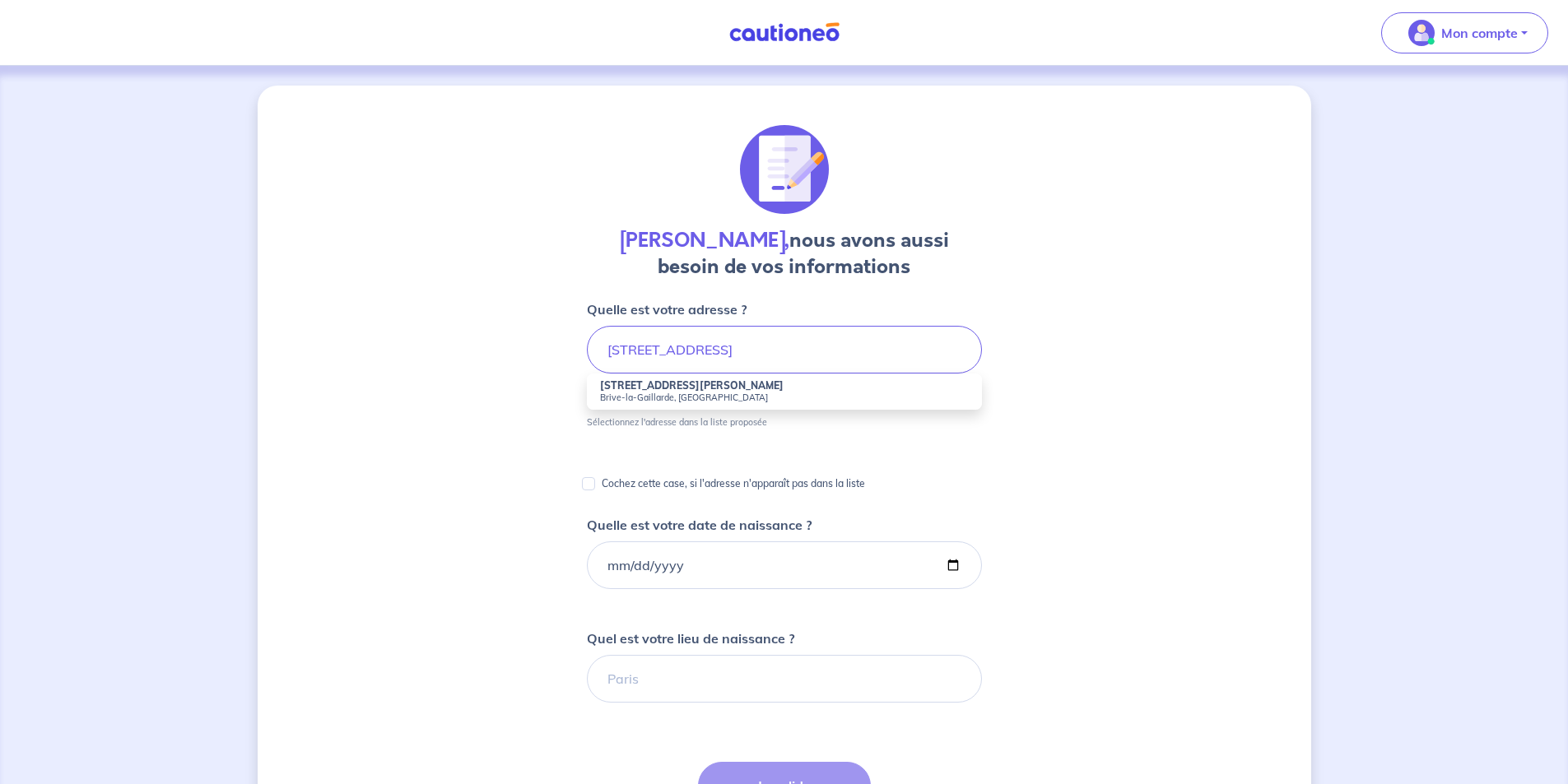
click at [690, 378] on li "[STREET_ADDRESS][PERSON_NAME]" at bounding box center [784, 392] width 395 height 36
type input "[STREET_ADDRESS][PERSON_NAME]"
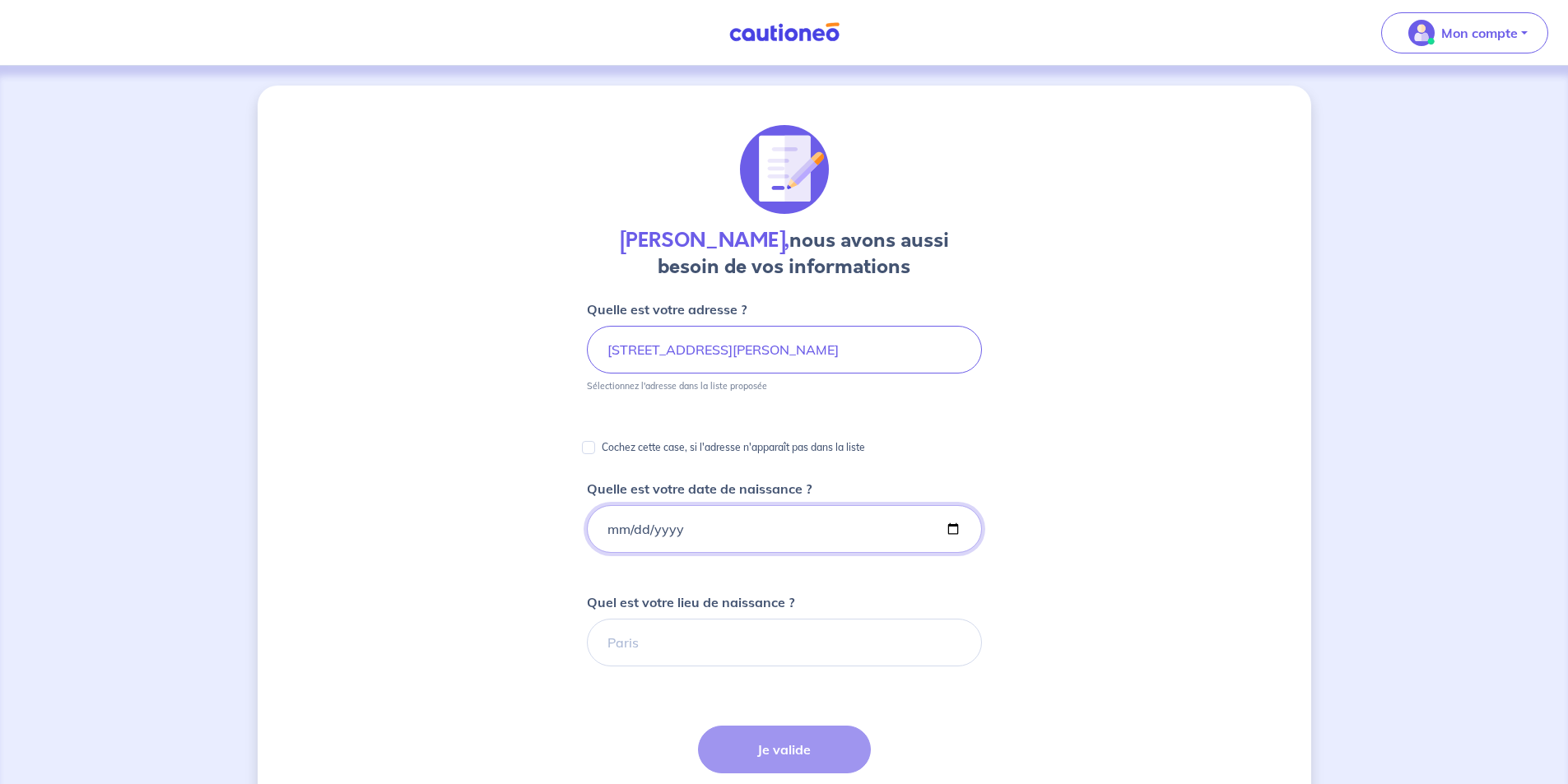
click at [646, 524] on input "Quelle est votre date de naissance ?" at bounding box center [784, 529] width 395 height 48
click at [597, 524] on input "Quelle est votre date de naissance ?" at bounding box center [784, 529] width 395 height 48
click at [612, 528] on input "Quelle est votre date de naissance ?" at bounding box center [784, 529] width 395 height 48
type input "[DATE]"
click at [718, 640] on input "Quel est votre lieu de naissance ?" at bounding box center [784, 643] width 395 height 48
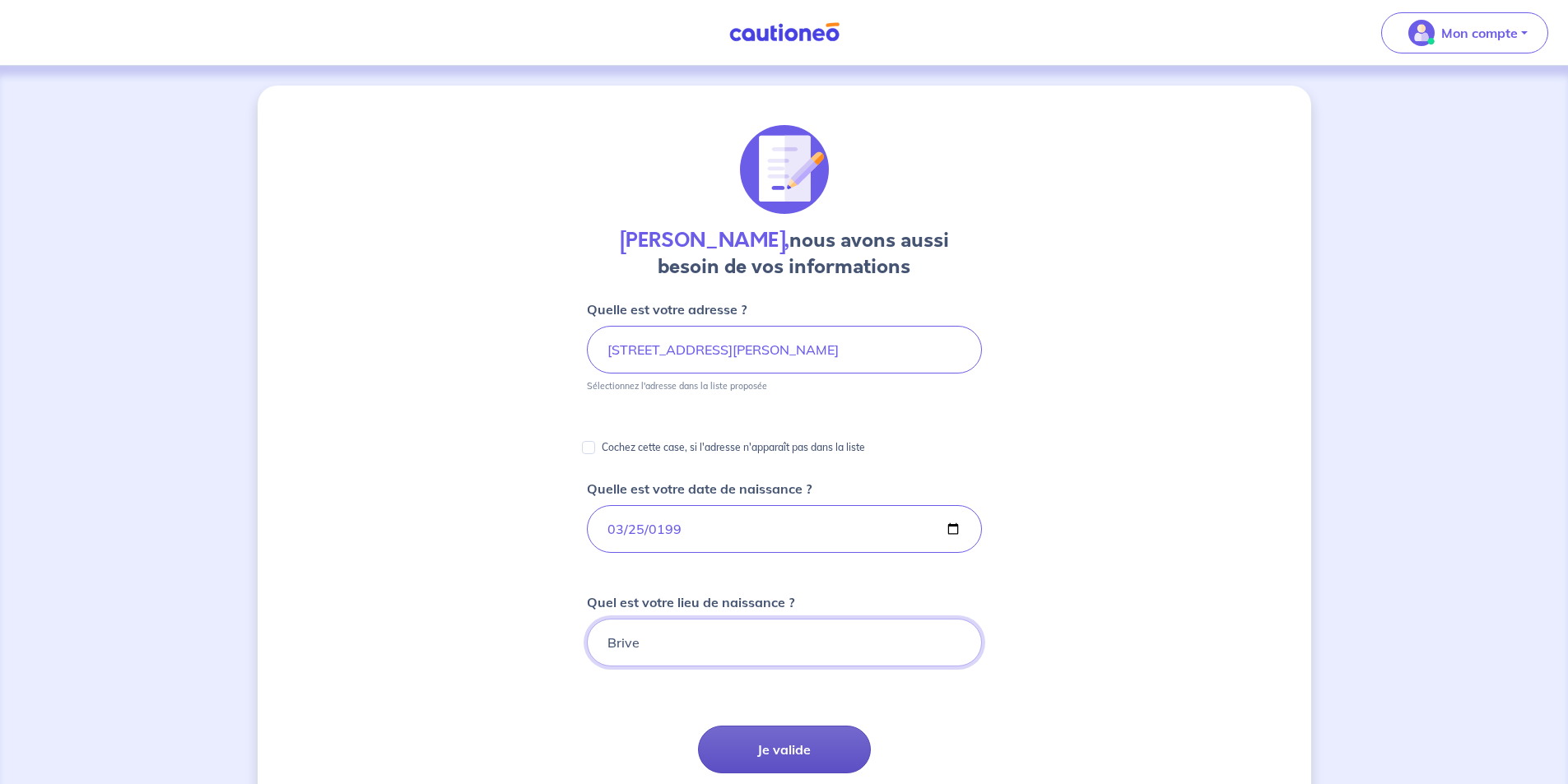
type input "Brive"
click at [810, 740] on button "Je valide" at bounding box center [784, 750] width 173 height 48
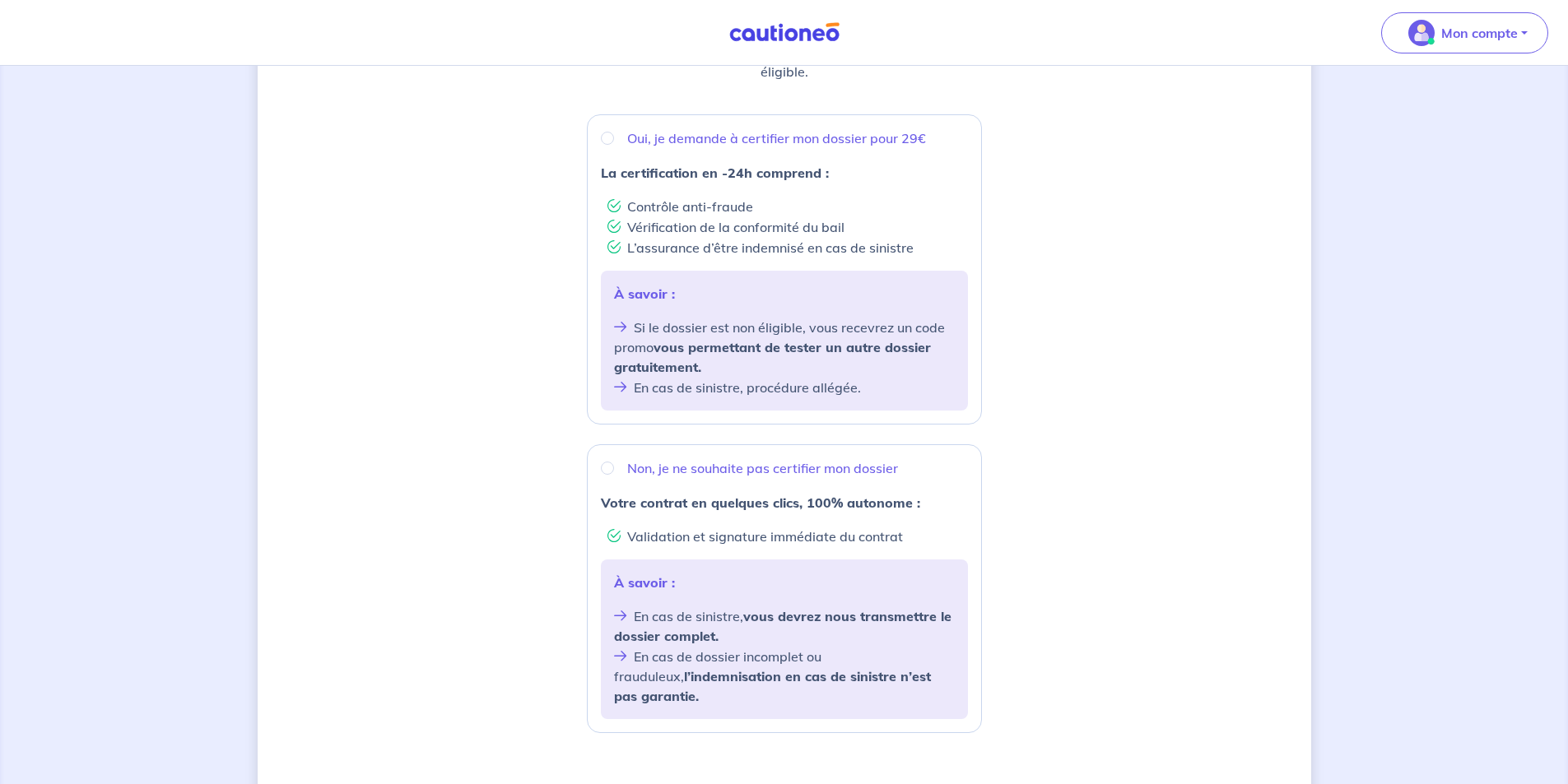
scroll to position [274, 0]
click at [612, 133] on input "Oui, je demande à certifier mon dossier pour 29€" at bounding box center [607, 135] width 13 height 13
radio input "true"
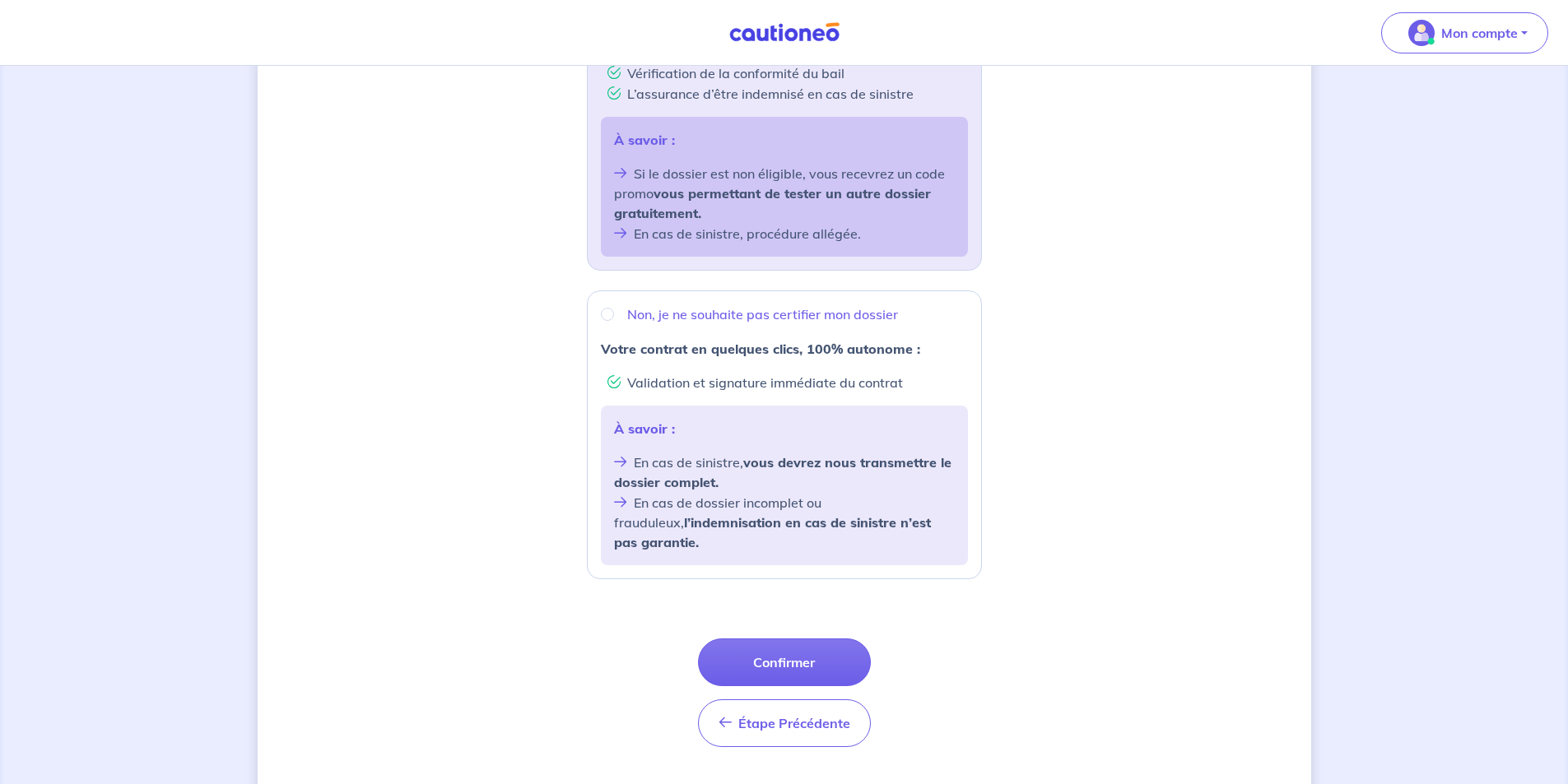
scroll to position [447, 0]
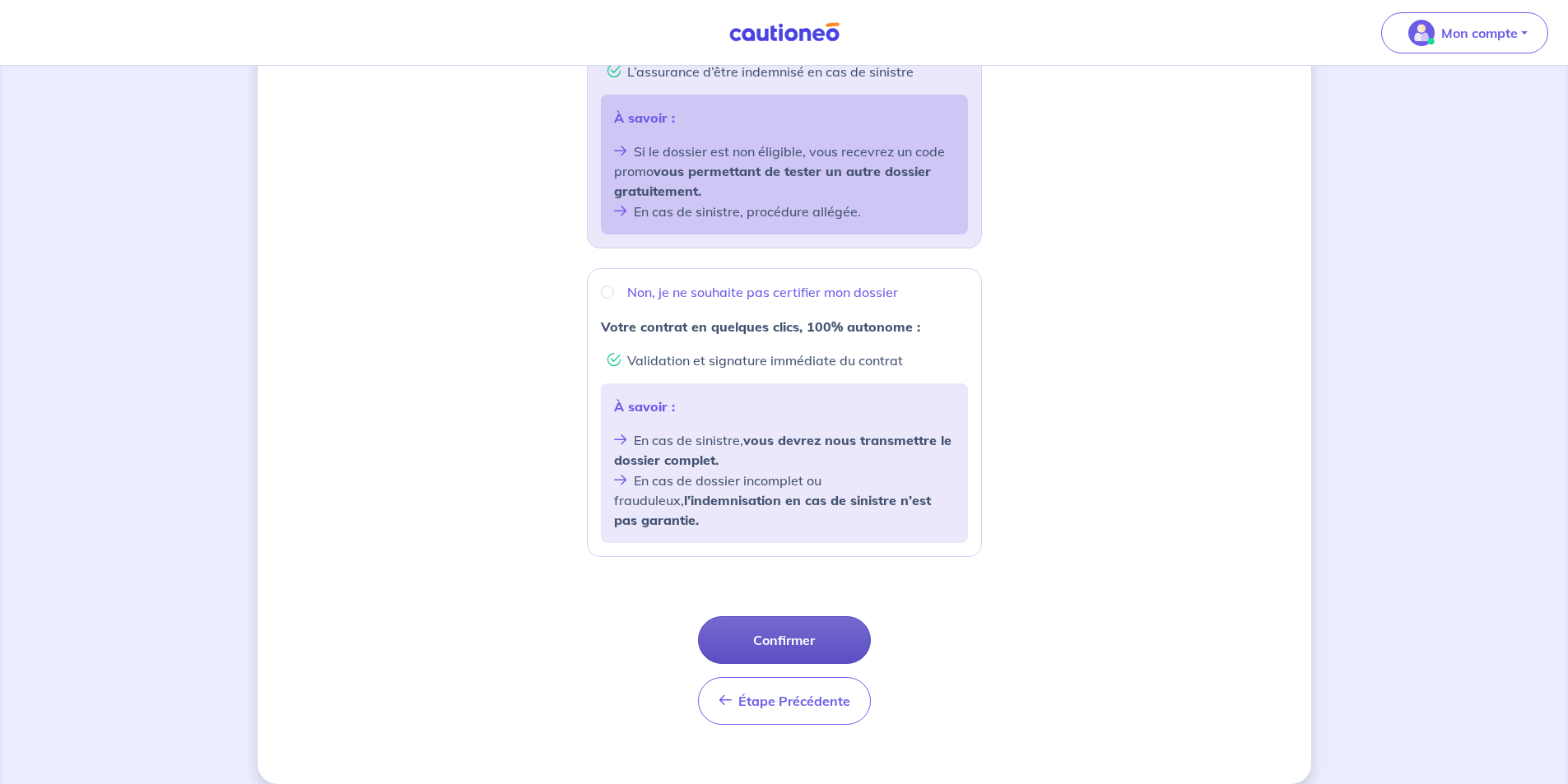
click at [776, 616] on button "Confirmer" at bounding box center [784, 641] width 173 height 48
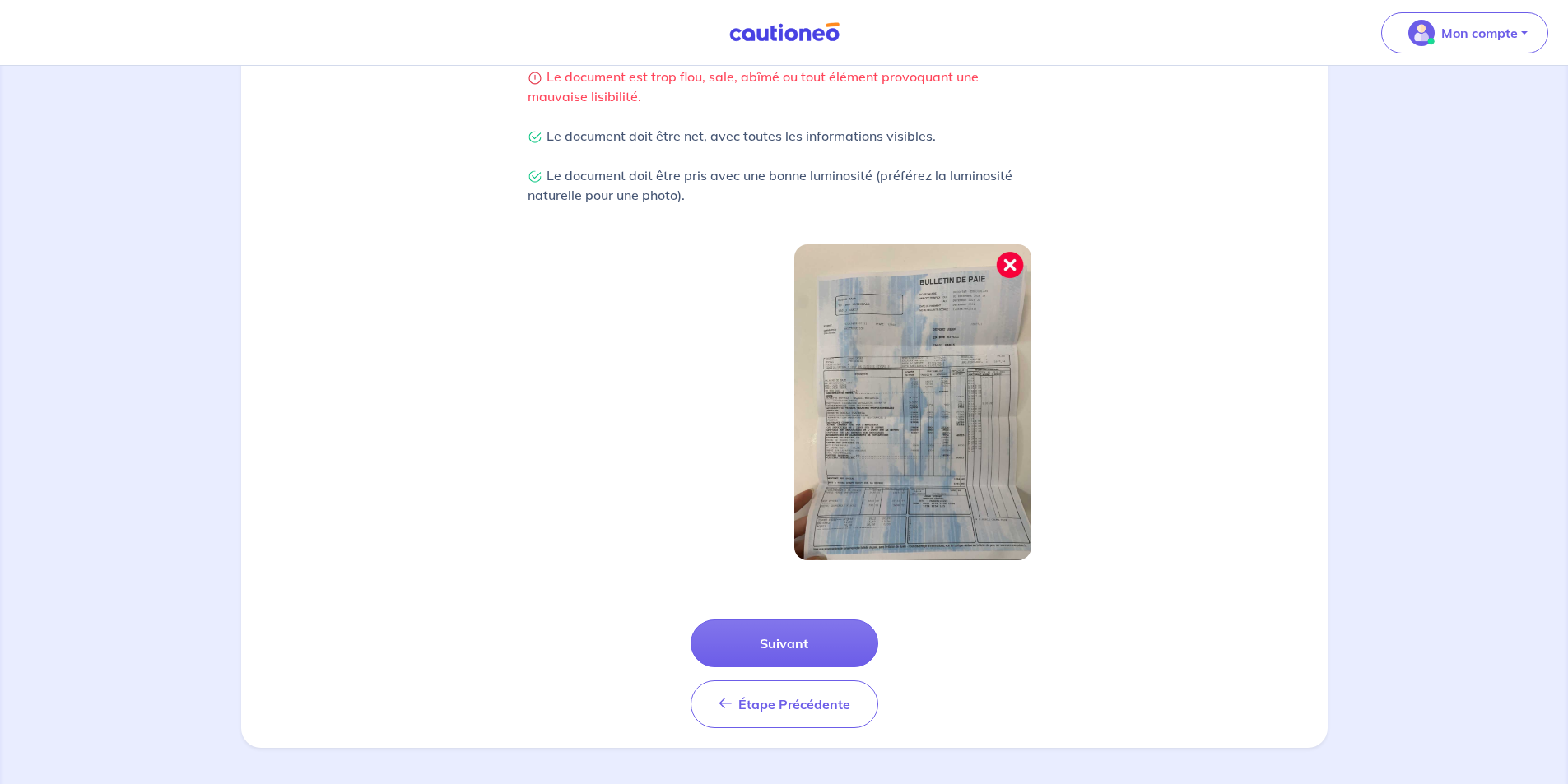
scroll to position [394, 0]
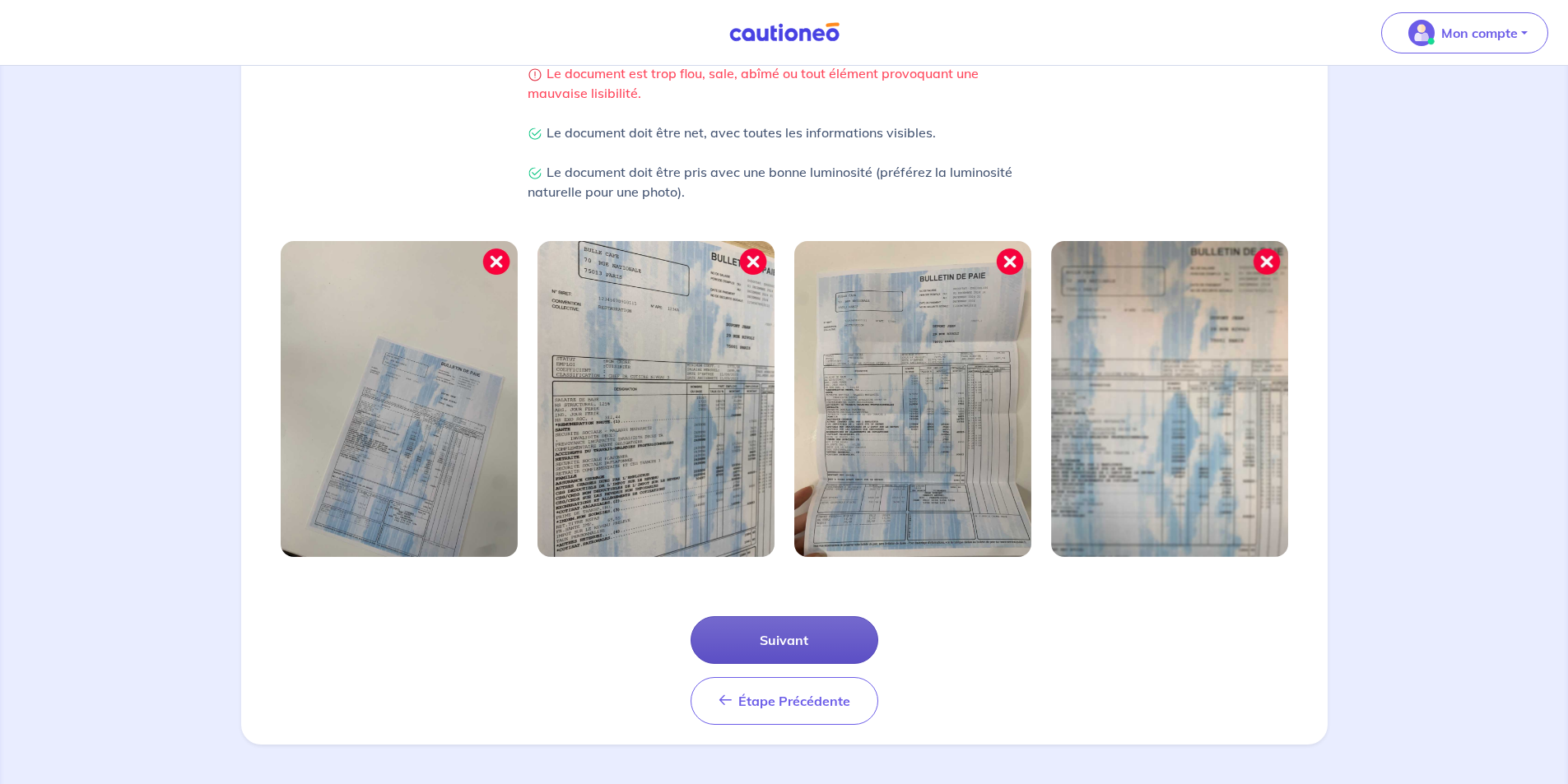
click at [747, 634] on button "Suivant" at bounding box center [784, 641] width 188 height 48
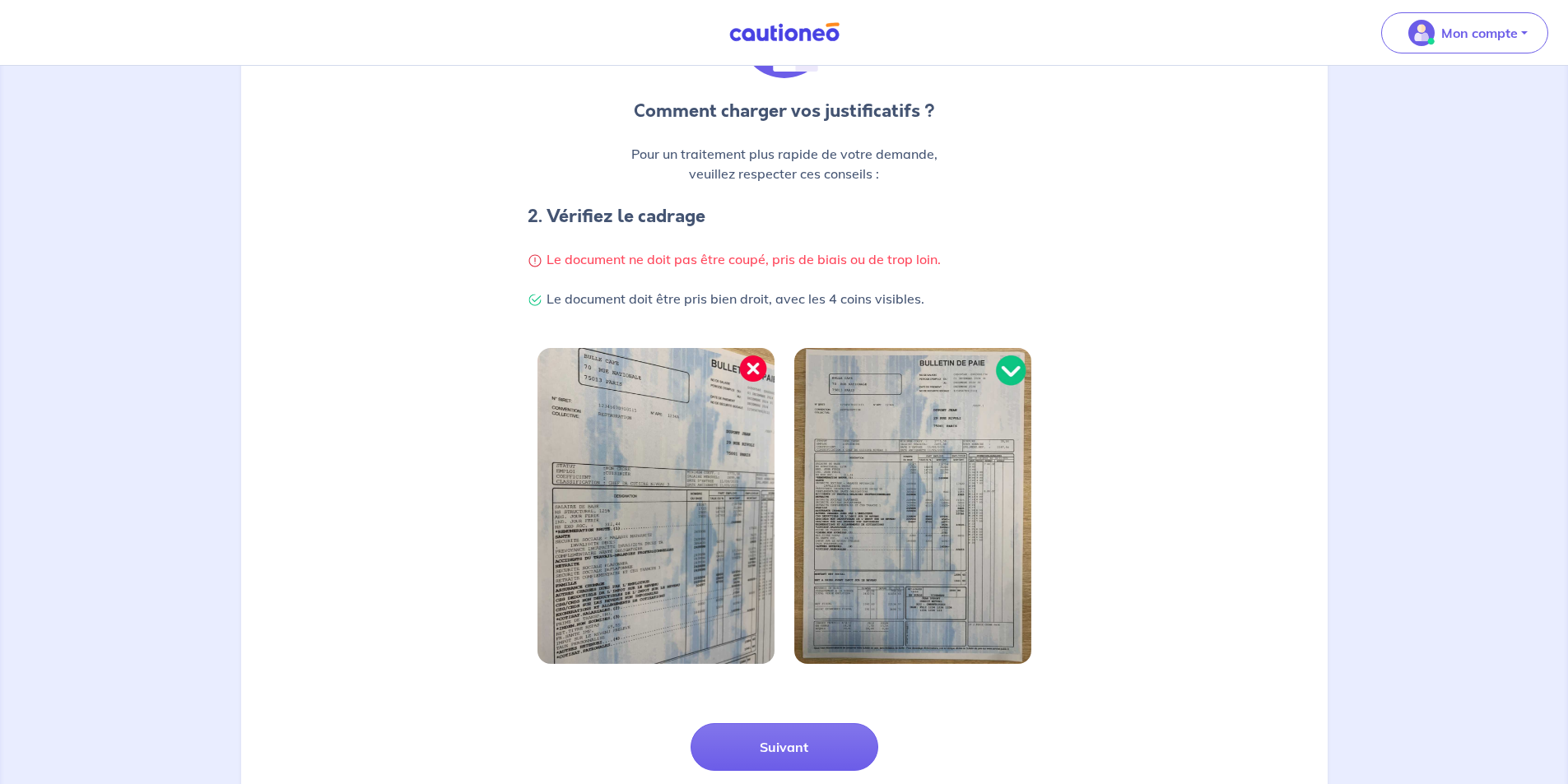
scroll to position [247, 0]
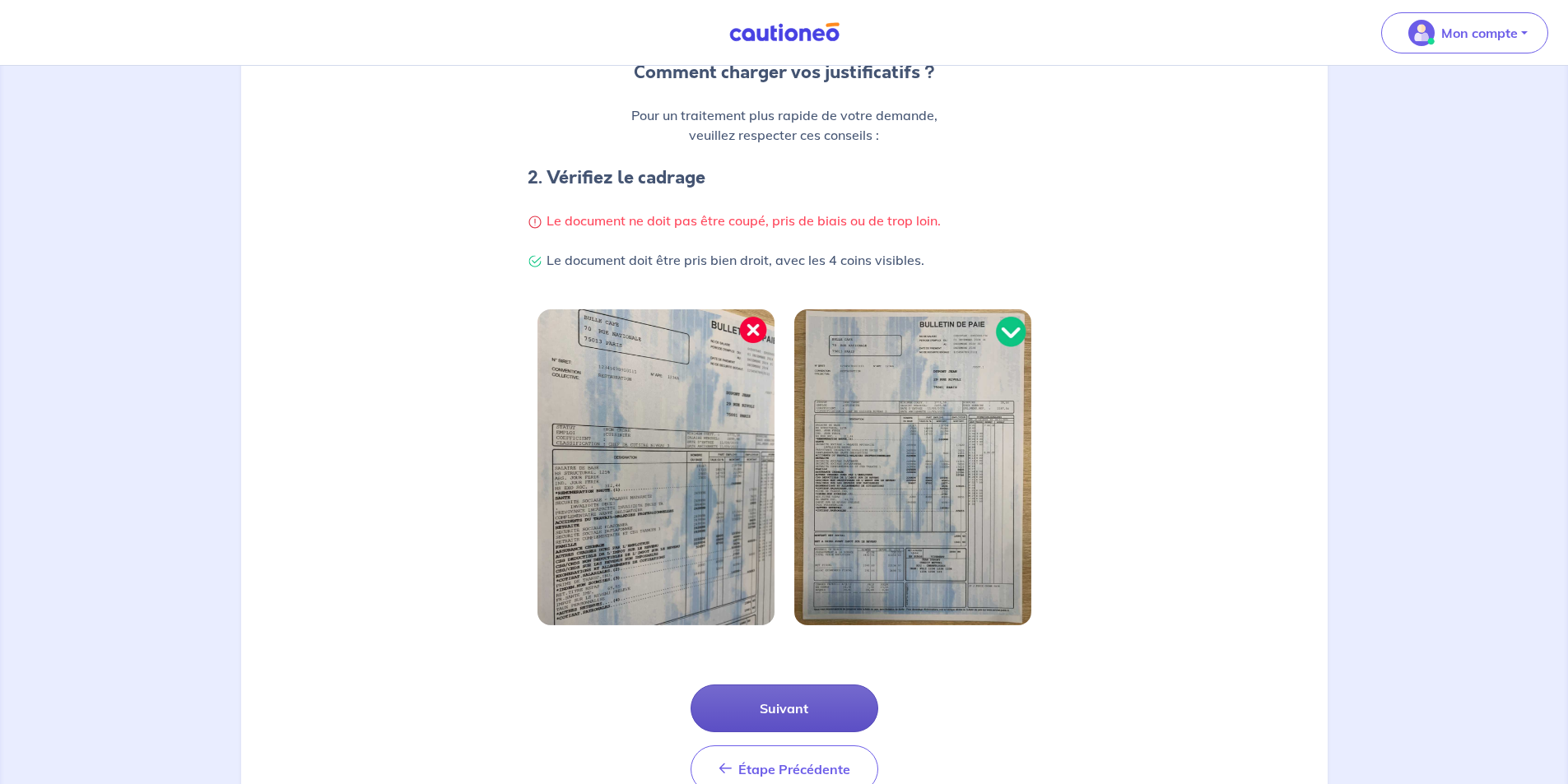
click at [761, 717] on button "Suivant" at bounding box center [784, 709] width 188 height 48
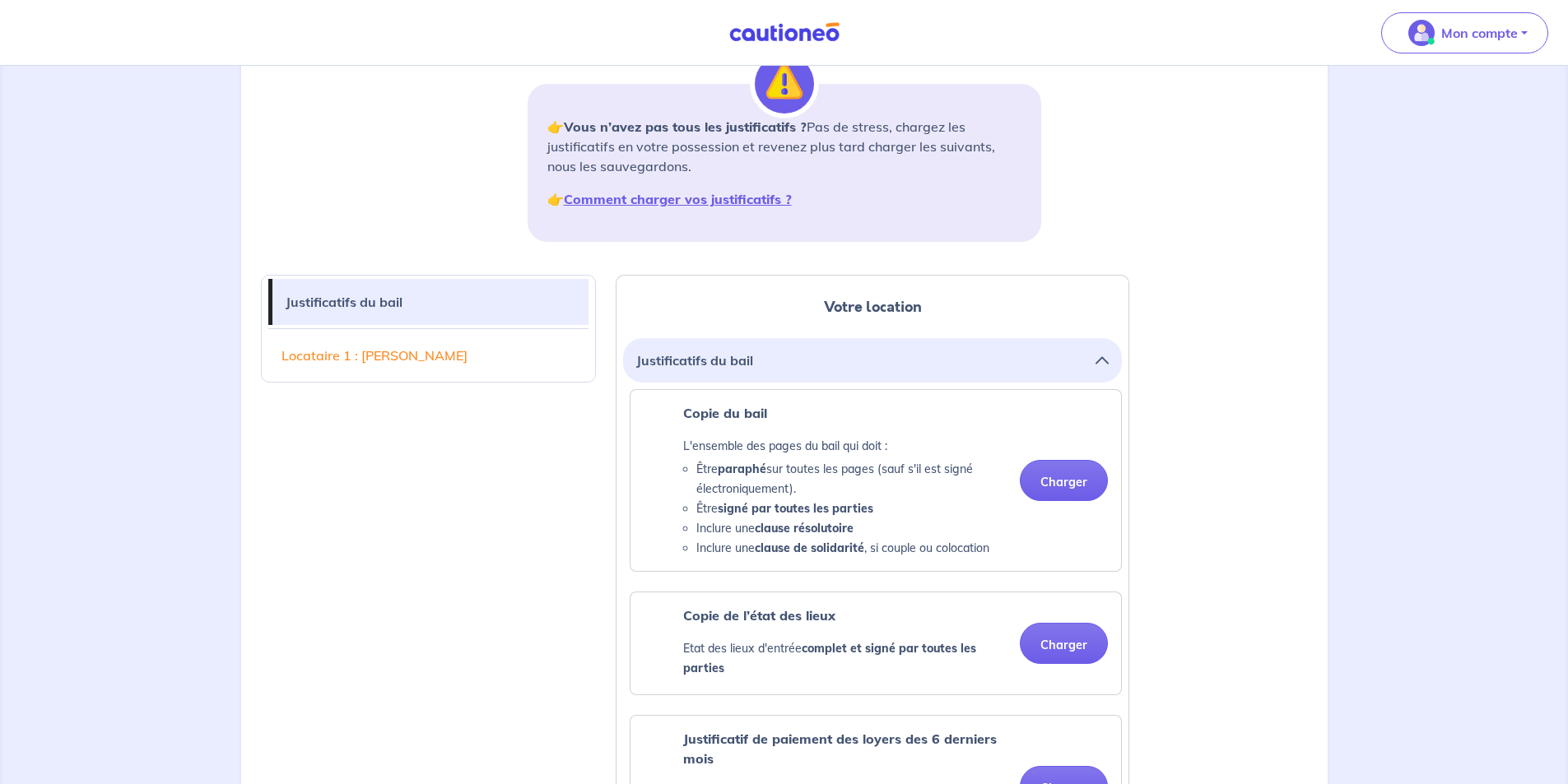
scroll to position [219, 0]
click at [1061, 476] on button "Charger" at bounding box center [1064, 479] width 88 height 41
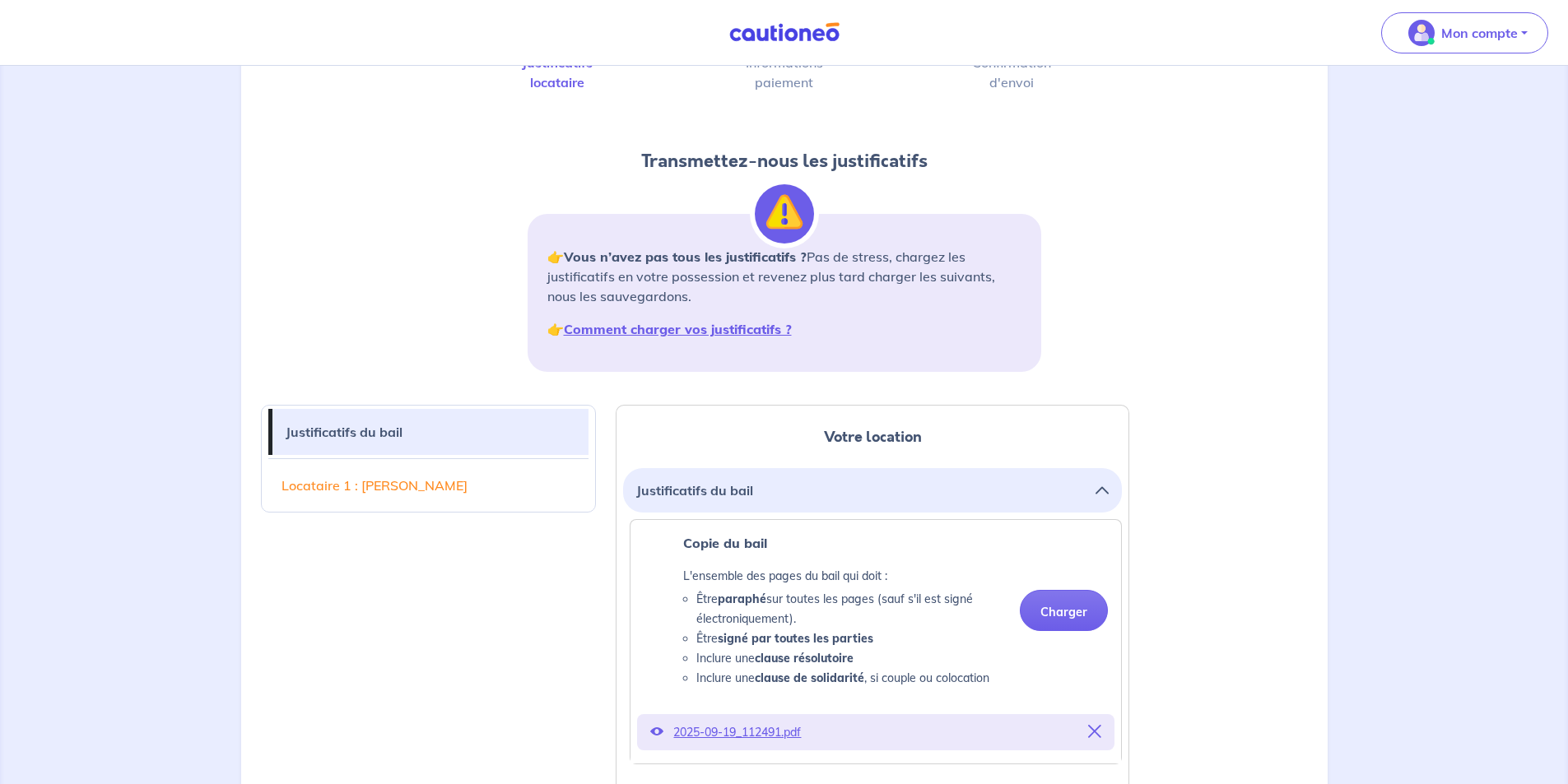
scroll to position [0, 0]
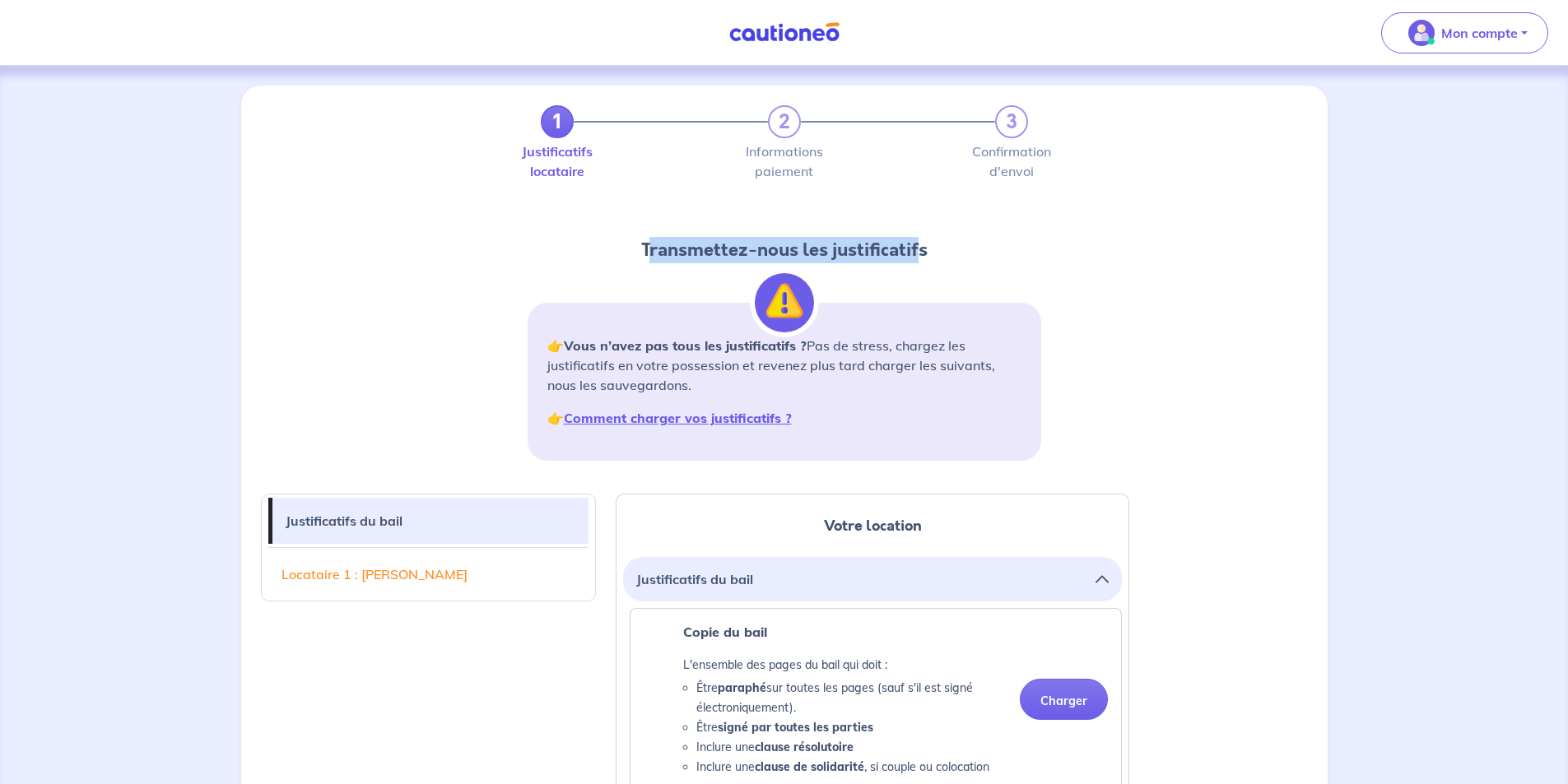
drag, startPoint x: 659, startPoint y: 240, endPoint x: 916, endPoint y: 234, distance: 257.1
click at [916, 234] on div "1 2 3 Justificatifs locataire Informations paiement Confirmation d'envoi Transm…" at bounding box center [784, 290] width 533 height 368
click at [939, 242] on h2 "Transmettez-nous les justificatifs" at bounding box center [784, 250] width 514 height 26
drag, startPoint x: 945, startPoint y: 248, endPoint x: 645, endPoint y: 242, distance: 300.1
click at [645, 242] on h2 "Transmettez-nous les justificatifs" at bounding box center [784, 250] width 514 height 26
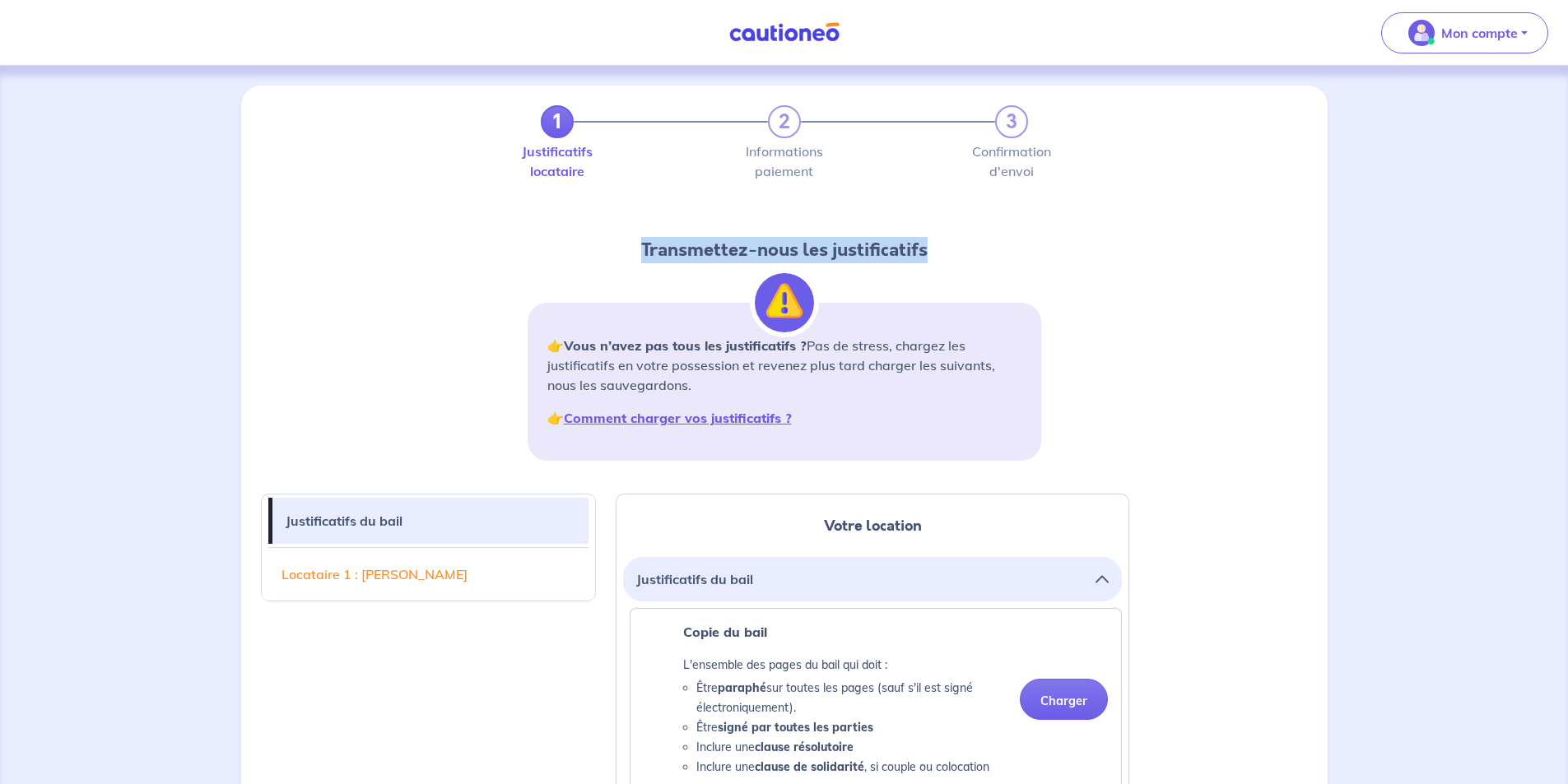
click at [645, 242] on h2 "Transmettez-nous les justificatifs" at bounding box center [784, 250] width 514 height 26
drag, startPoint x: 828, startPoint y: 524, endPoint x: 959, endPoint y: 533, distance: 131.3
click at [959, 533] on h2 "Votre location" at bounding box center [872, 526] width 499 height 23
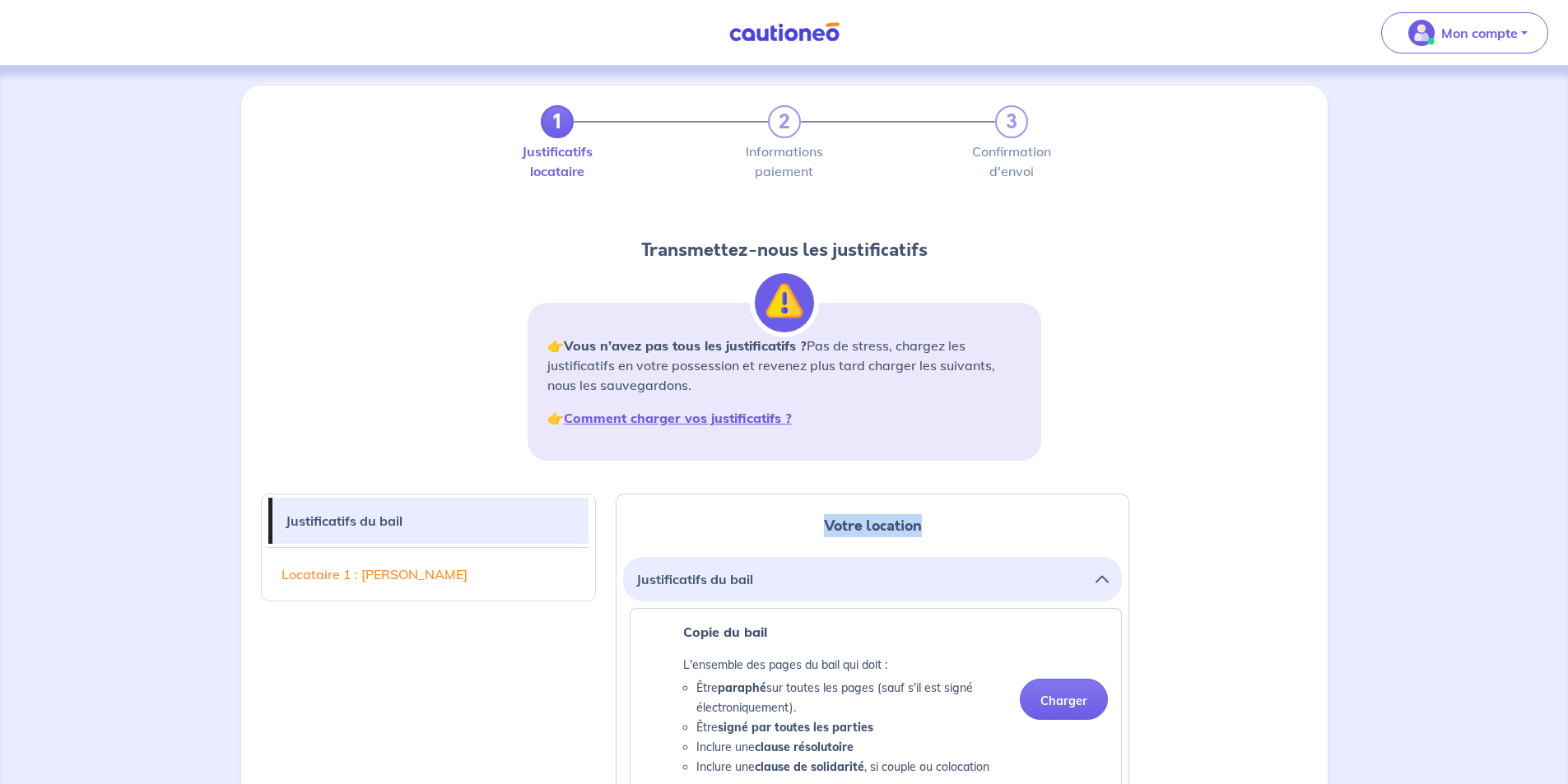
click at [959, 533] on h2 "Votre location" at bounding box center [872, 526] width 499 height 23
